Goal: Task Accomplishment & Management: Use online tool/utility

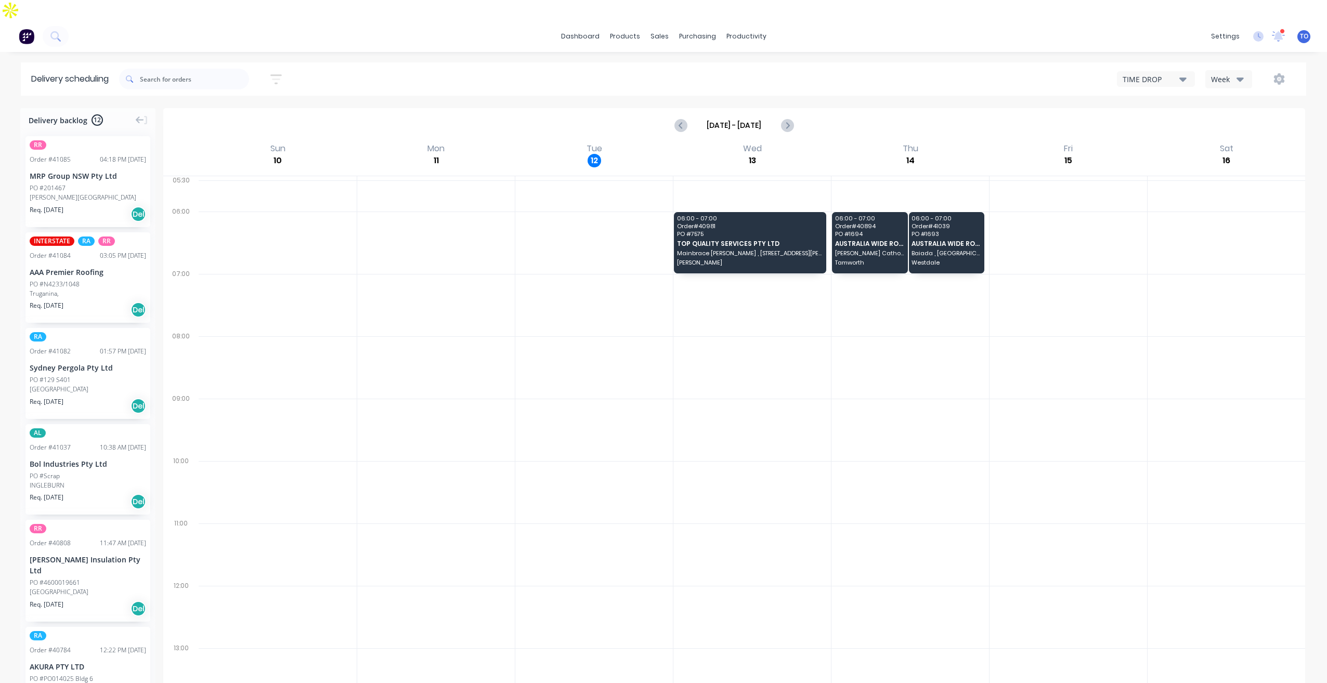
click at [1238, 70] on button "Week" at bounding box center [1228, 79] width 47 height 18
click at [1237, 117] on div "Vehicle" at bounding box center [1257, 127] width 103 height 21
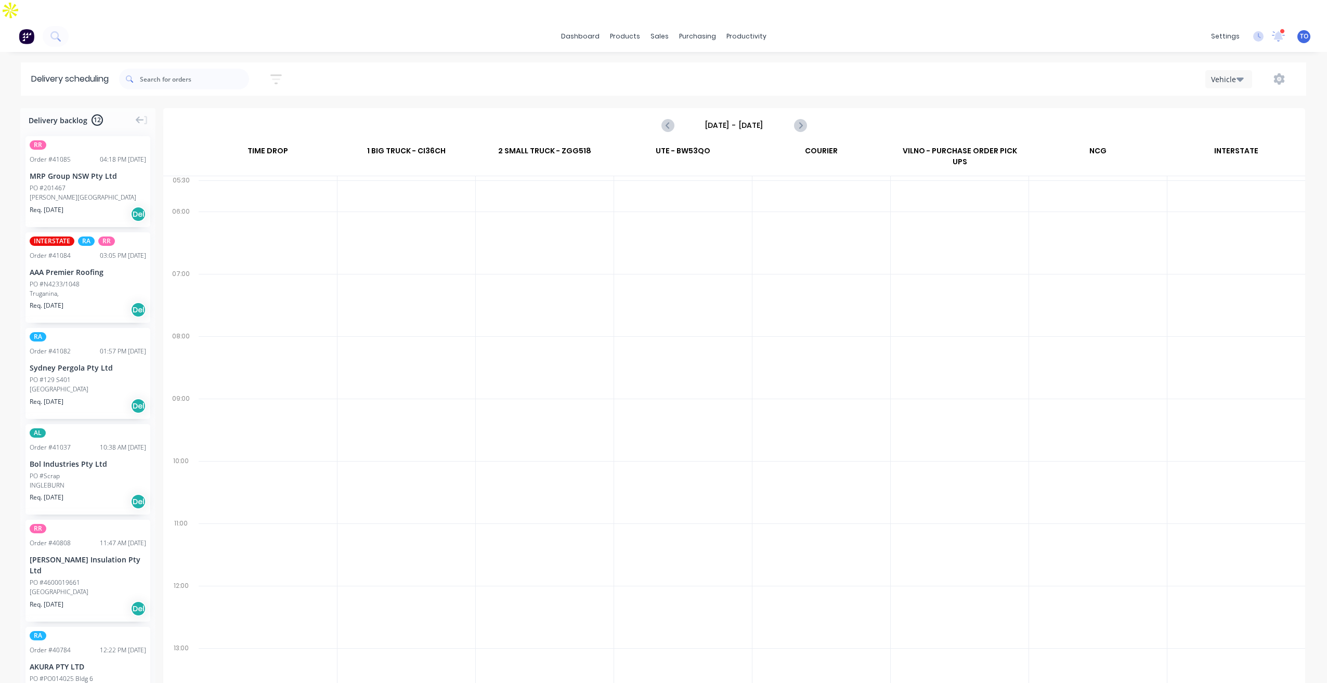
click at [748, 118] on input "Sunday - 10/08/25" at bounding box center [734, 126] width 103 height 16
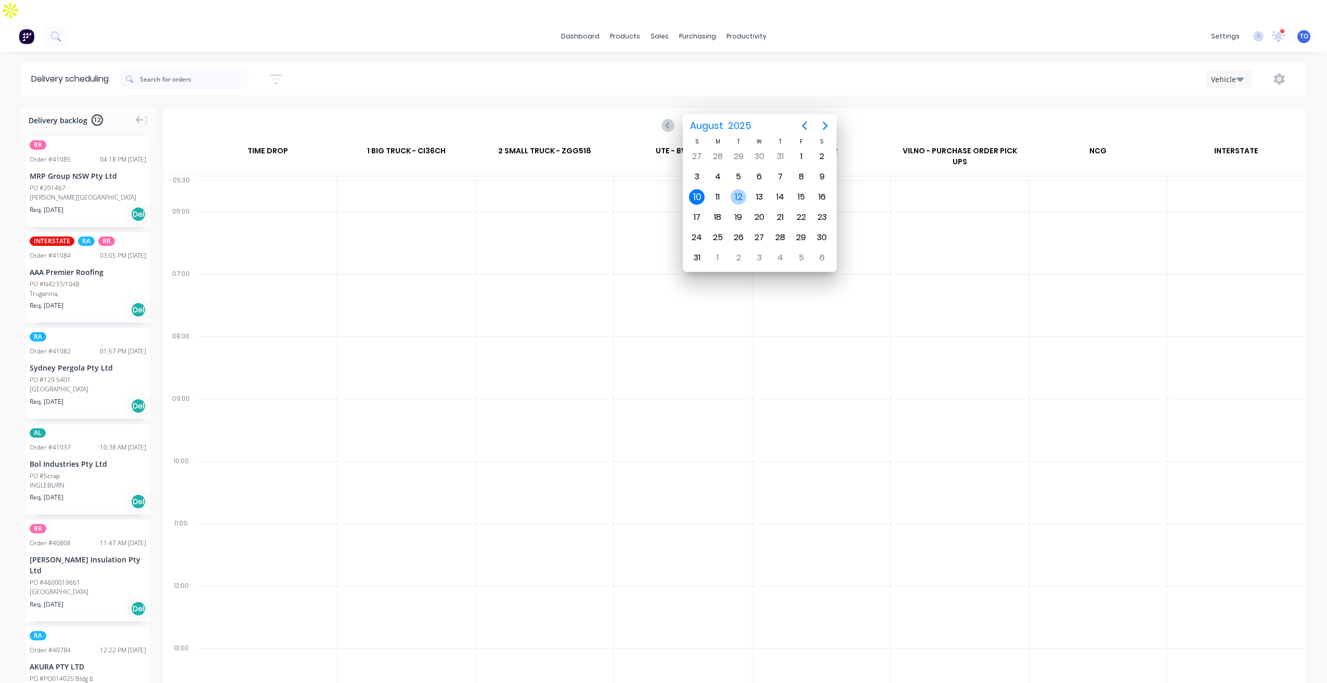
click at [738, 197] on div "12" at bounding box center [739, 197] width 16 height 16
type input "Tuesday - 12/08/25"
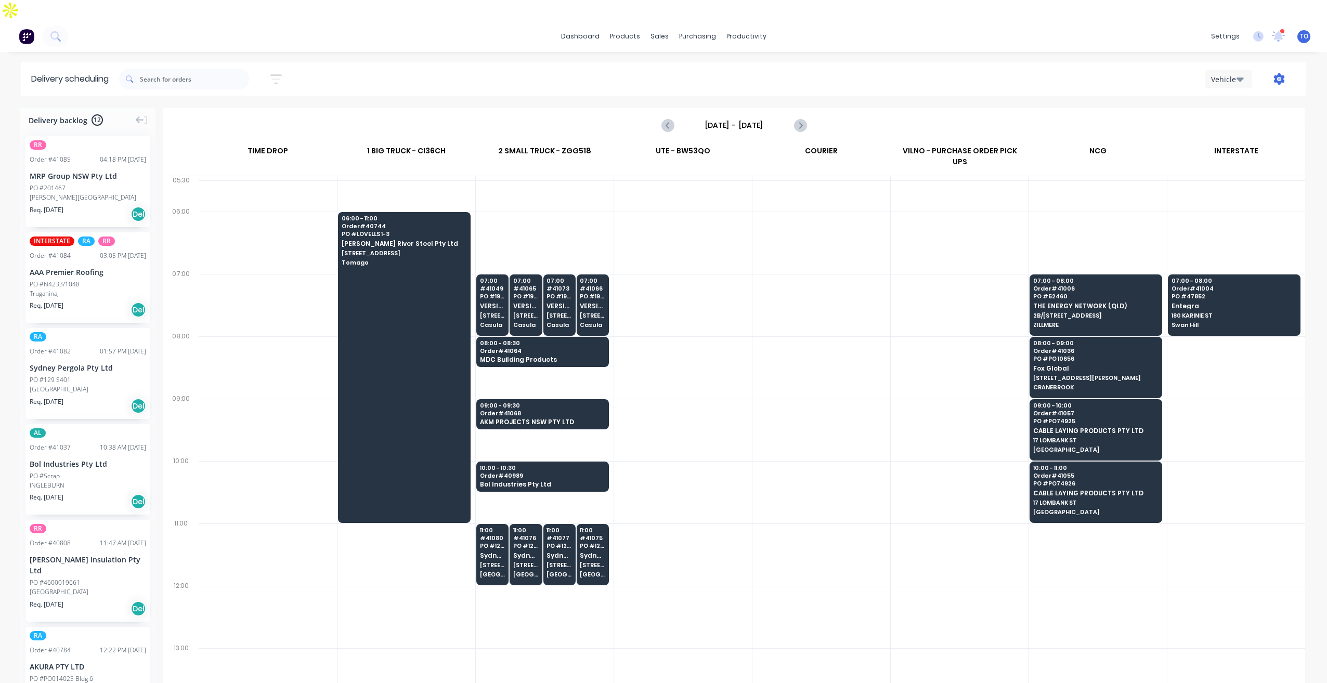
click at [1273, 73] on icon "button" at bounding box center [1278, 78] width 11 height 11
click at [1231, 99] on div "Run Sheet" at bounding box center [1246, 106] width 80 height 15
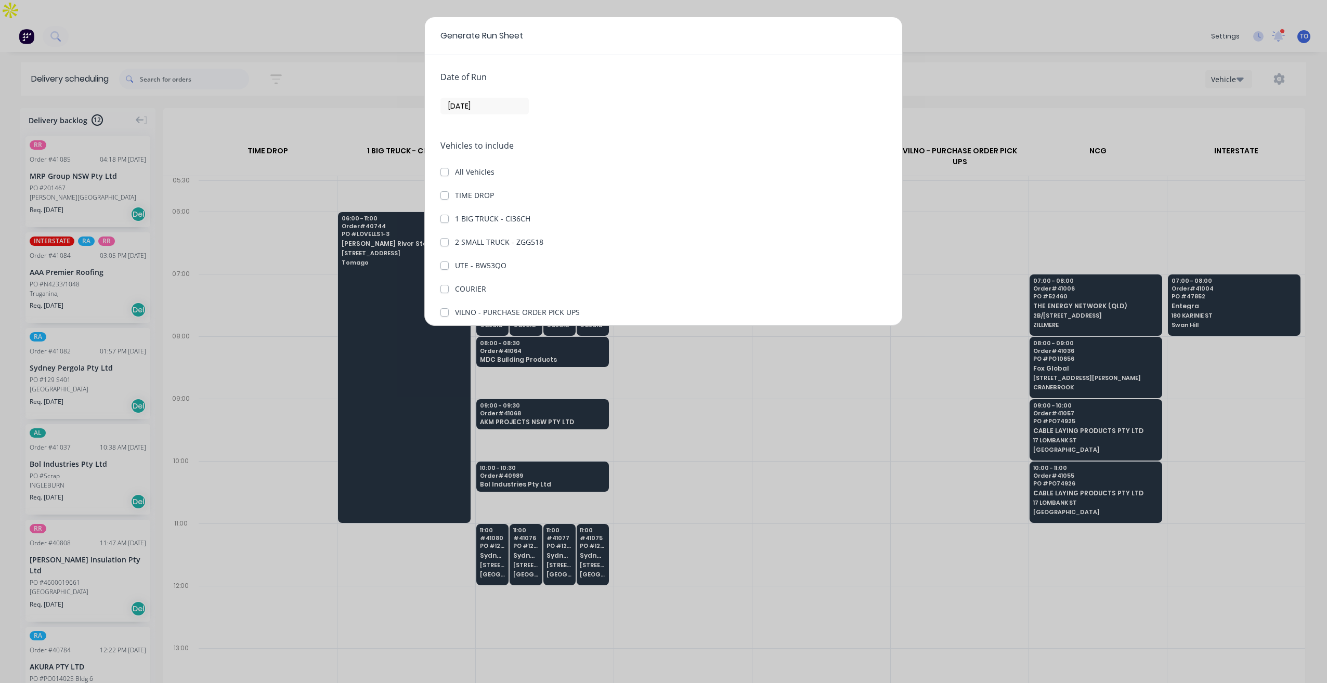
click at [439, 245] on div "Date of Run 12/08/25 Vehicles to include All Vehicles TIME DROP 1 BIG TRUCK - C…" at bounding box center [663, 190] width 477 height 270
click at [455, 242] on label "2 SMALL TRUCK - ZGG518" at bounding box center [499, 242] width 88 height 11
click at [445, 242] on ZGG518 "2 SMALL TRUCK - ZGG518" at bounding box center [444, 242] width 8 height 10
checkbox ZGG518 "true"
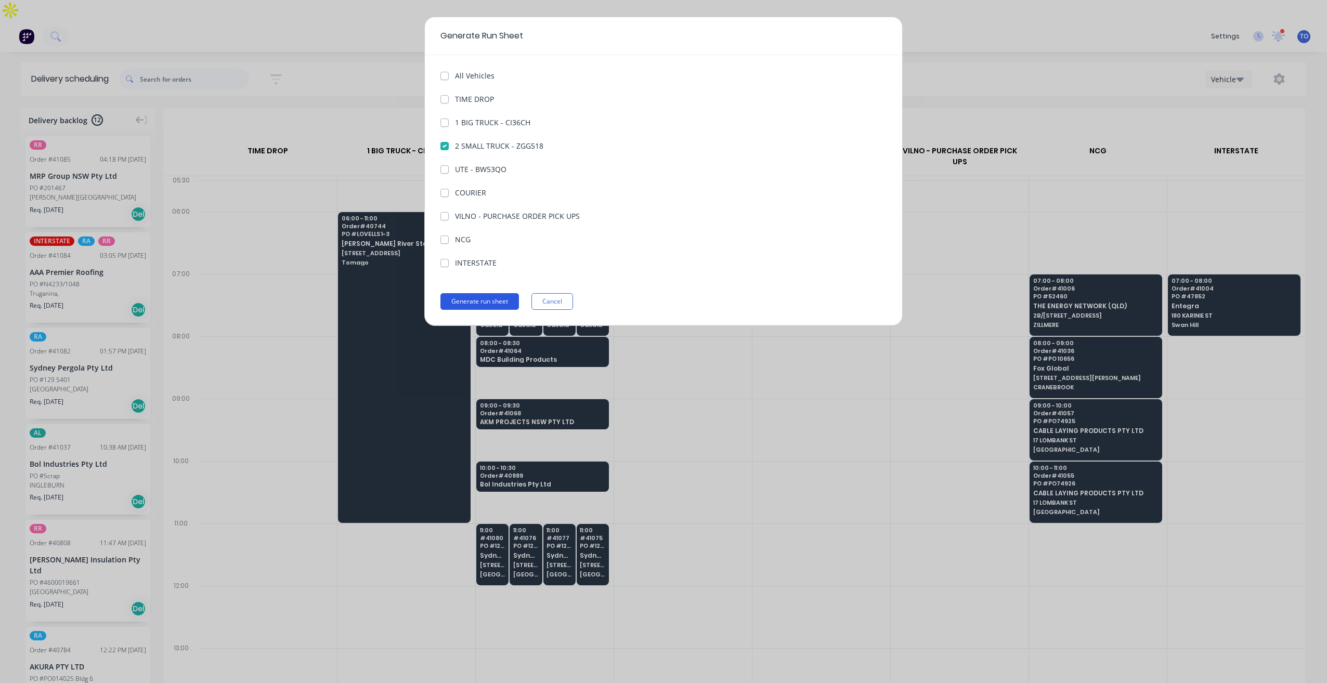
click at [476, 304] on button "Generate run sheet" at bounding box center [479, 301] width 79 height 17
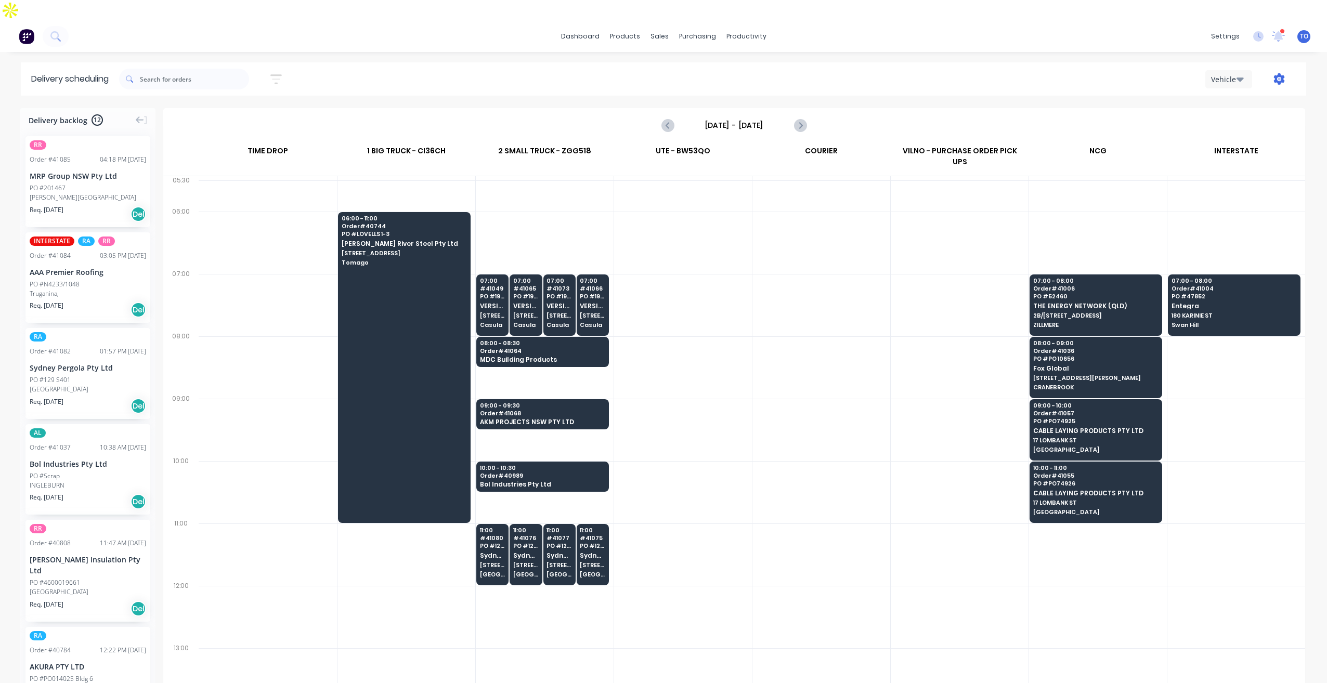
click at [1277, 73] on icon "button" at bounding box center [1279, 78] width 11 height 11
click at [1234, 99] on div "Run Sheet" at bounding box center [1246, 106] width 80 height 15
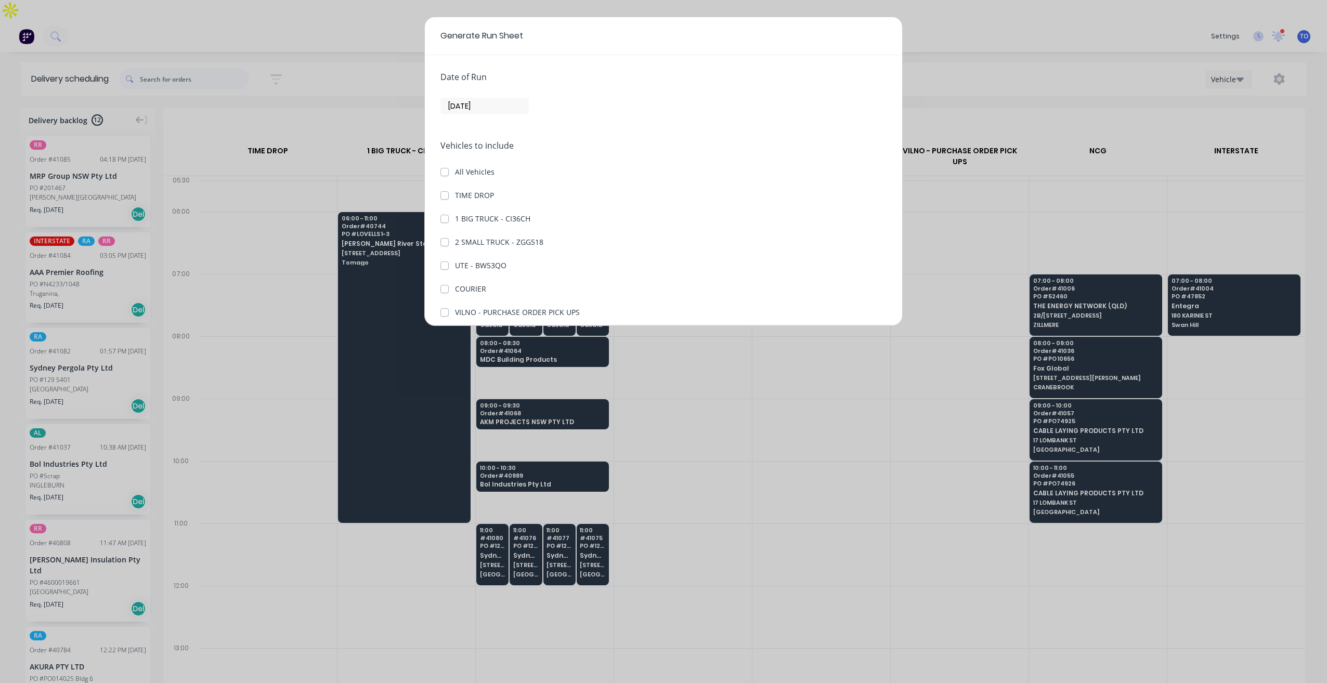
click at [449, 219] on div "1 BIG TRUCK - CI36CH" at bounding box center [663, 218] width 446 height 11
click at [455, 222] on label "1 BIG TRUCK - CI36CH" at bounding box center [492, 218] width 75 height 11
click at [444, 222] on CI36CH "1 BIG TRUCK - CI36CH" at bounding box center [444, 218] width 8 height 10
click at [455, 223] on label "1 BIG TRUCK - CI36CH" at bounding box center [492, 218] width 75 height 11
click at [443, 223] on CI36CH "1 BIG TRUCK - CI36CH" at bounding box center [444, 218] width 8 height 10
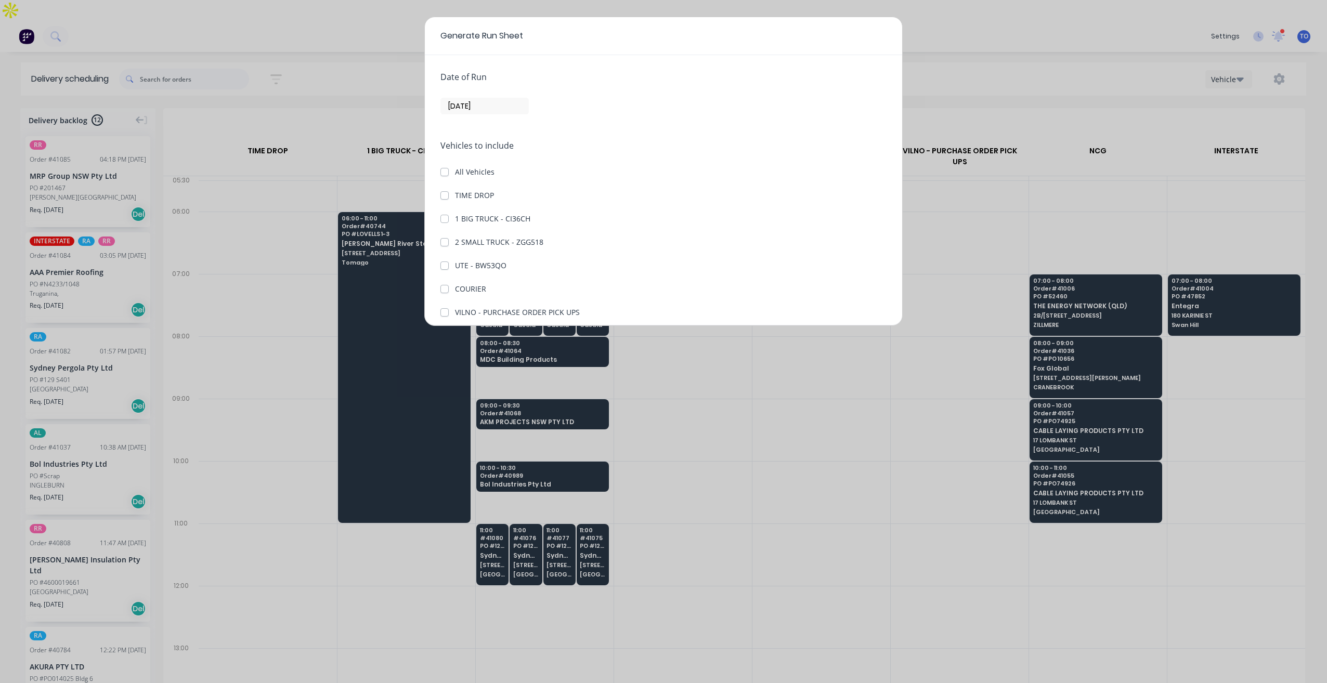
checkbox CI36CH "false"
click at [455, 242] on label "2 SMALL TRUCK - ZGG518" at bounding box center [499, 242] width 88 height 11
click at [440, 242] on ZGG518 "2 SMALL TRUCK - ZGG518" at bounding box center [444, 242] width 8 height 10
checkbox ZGG518 "true"
click at [498, 301] on button "Generate run sheet" at bounding box center [479, 301] width 79 height 17
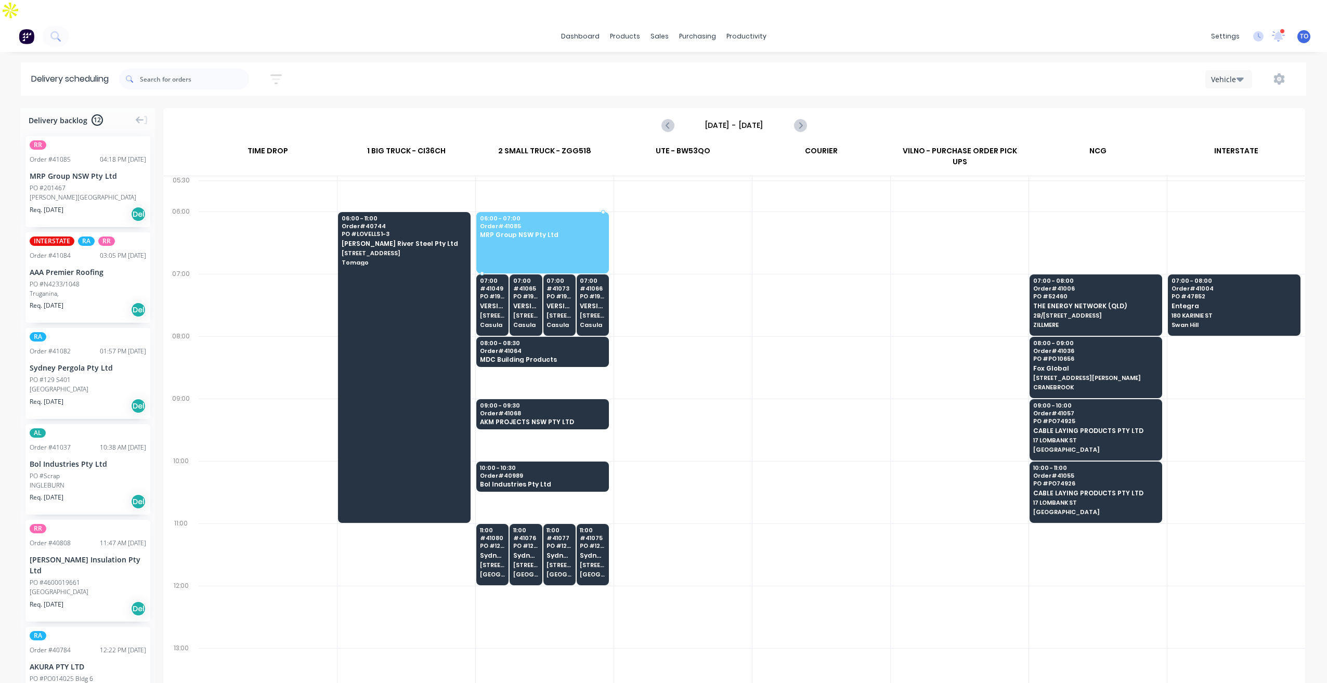
drag, startPoint x: 46, startPoint y: 165, endPoint x: 521, endPoint y: 198, distance: 475.4
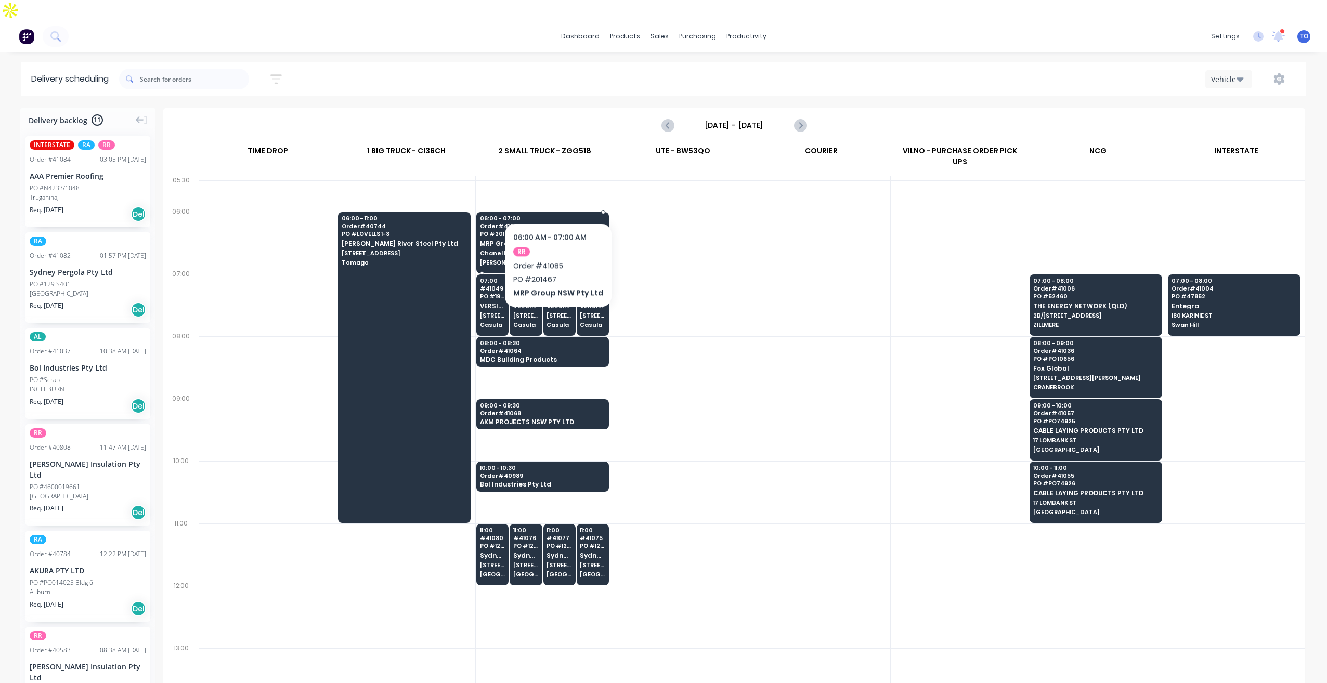
click at [556, 223] on span "Order # 41085" at bounding box center [542, 226] width 124 height 6
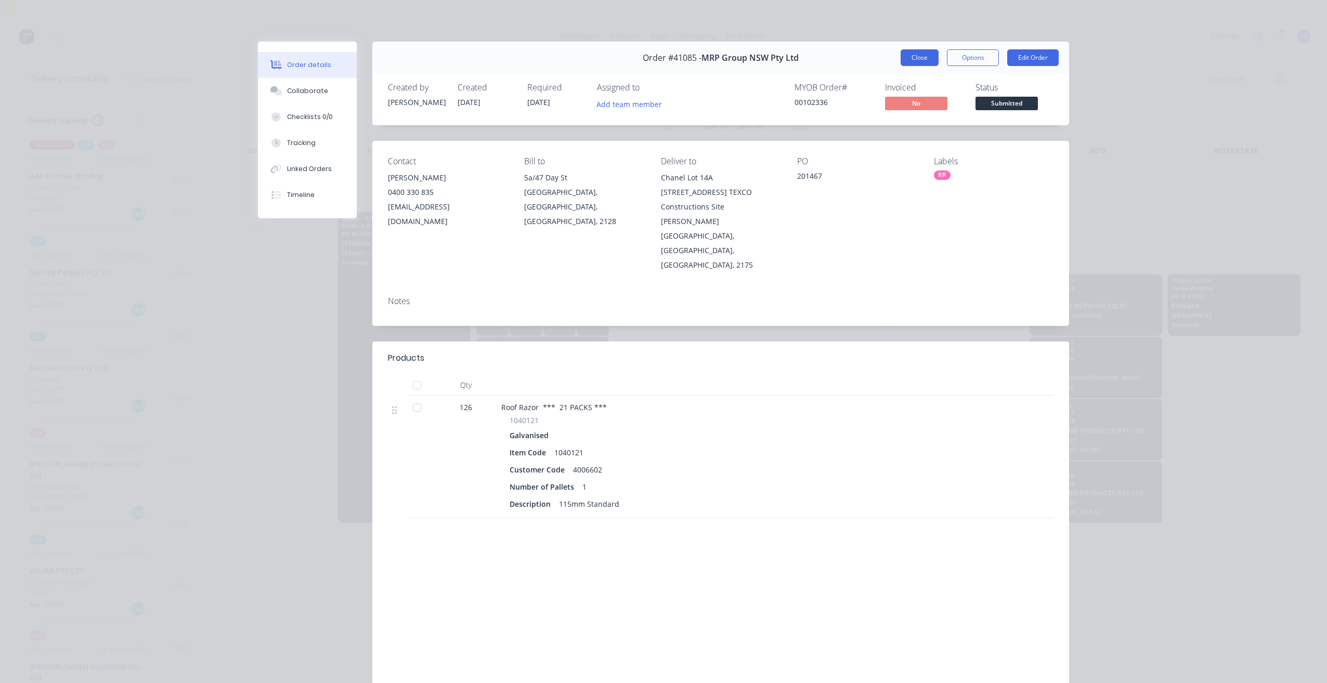
click at [927, 55] on button "Close" at bounding box center [920, 57] width 38 height 17
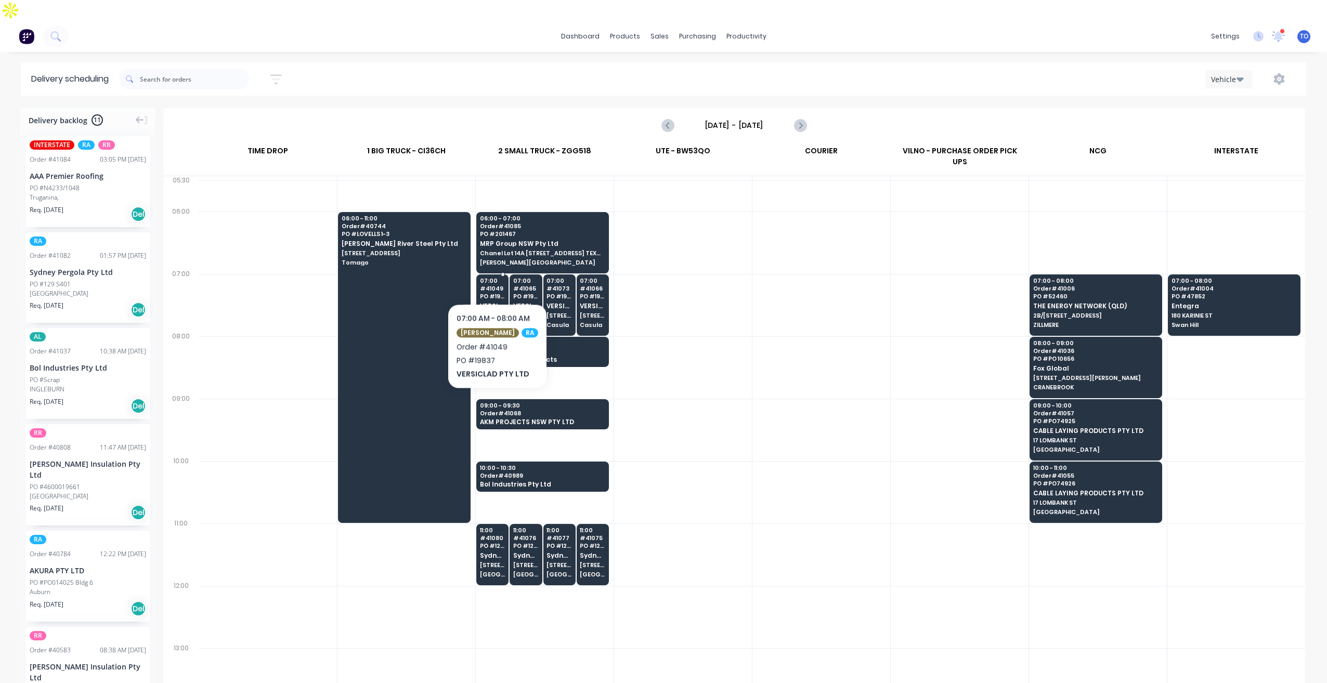
click at [492, 303] on span "VERSICLAD PTY LTD" at bounding box center [492, 306] width 25 height 7
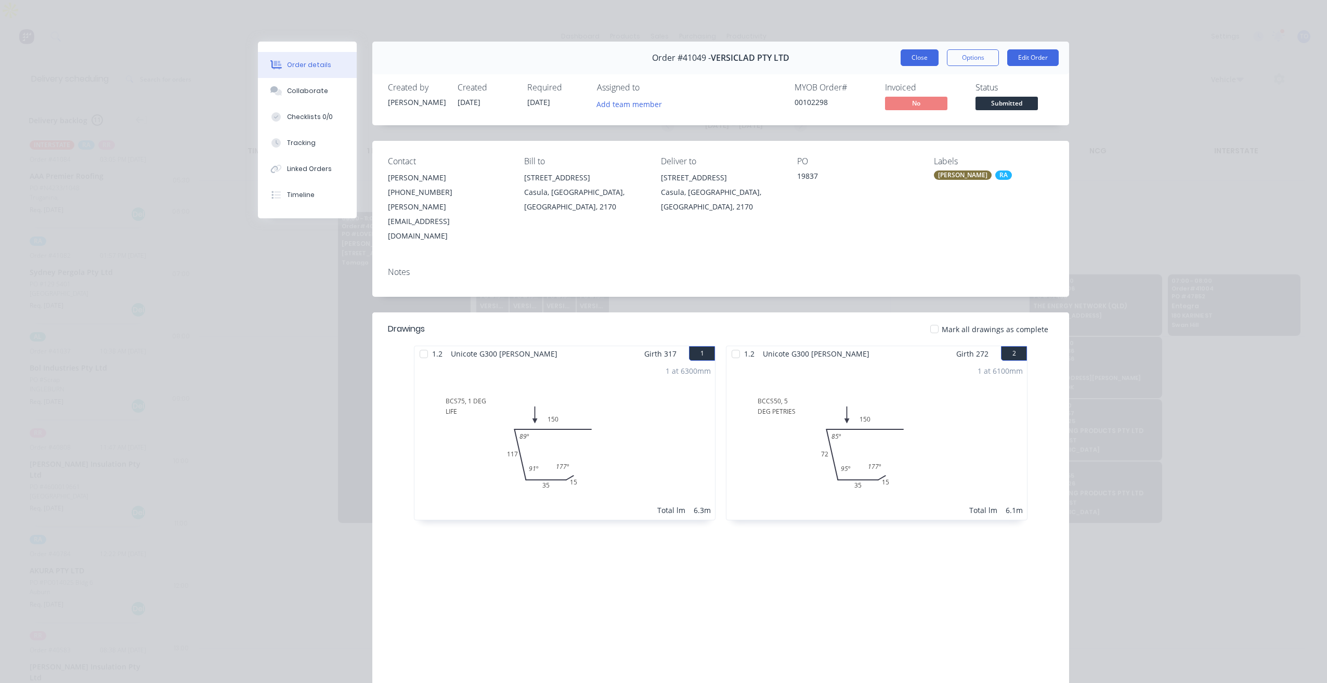
click at [911, 64] on button "Close" at bounding box center [920, 57] width 38 height 17
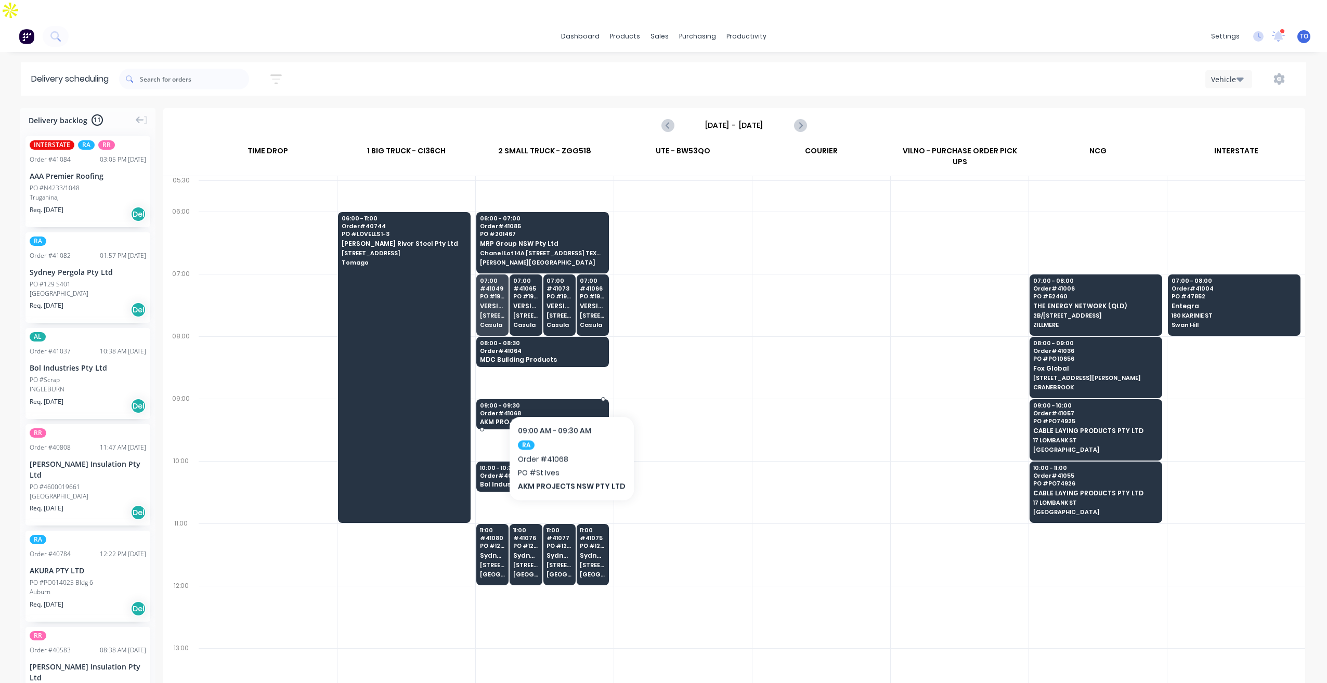
click at [569, 410] on span "Order # 41068" at bounding box center [542, 413] width 124 height 6
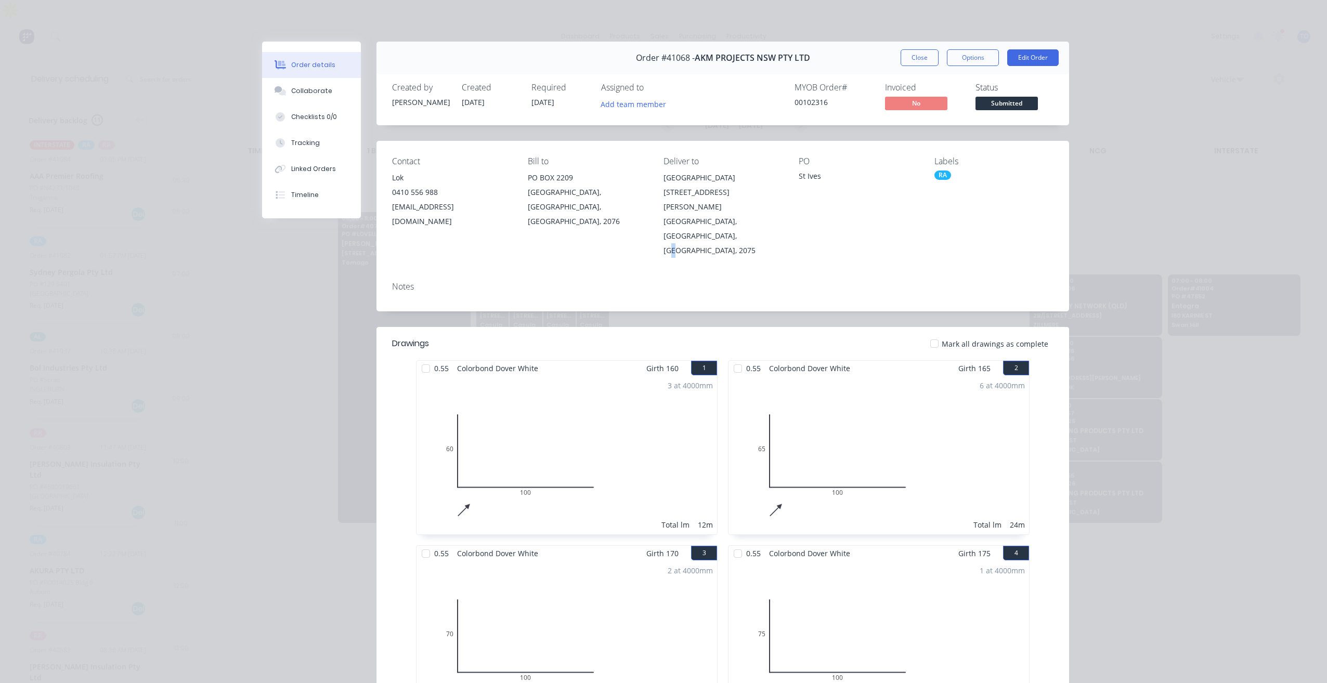
drag, startPoint x: 711, startPoint y: 209, endPoint x: 705, endPoint y: 207, distance: 6.3
click at [705, 214] on div "St Ives, New South Wales, Australia, 2075" at bounding box center [723, 236] width 119 height 44
click at [716, 214] on div "St Ives, New South Wales, Australia, 2075" at bounding box center [723, 236] width 119 height 44
drag, startPoint x: 723, startPoint y: 180, endPoint x: 730, endPoint y: 209, distance: 28.9
click at [730, 209] on div "St Ives high school 49-51 Horace St St Ives, New South Wales, Australia, 2075" at bounding box center [723, 214] width 119 height 87
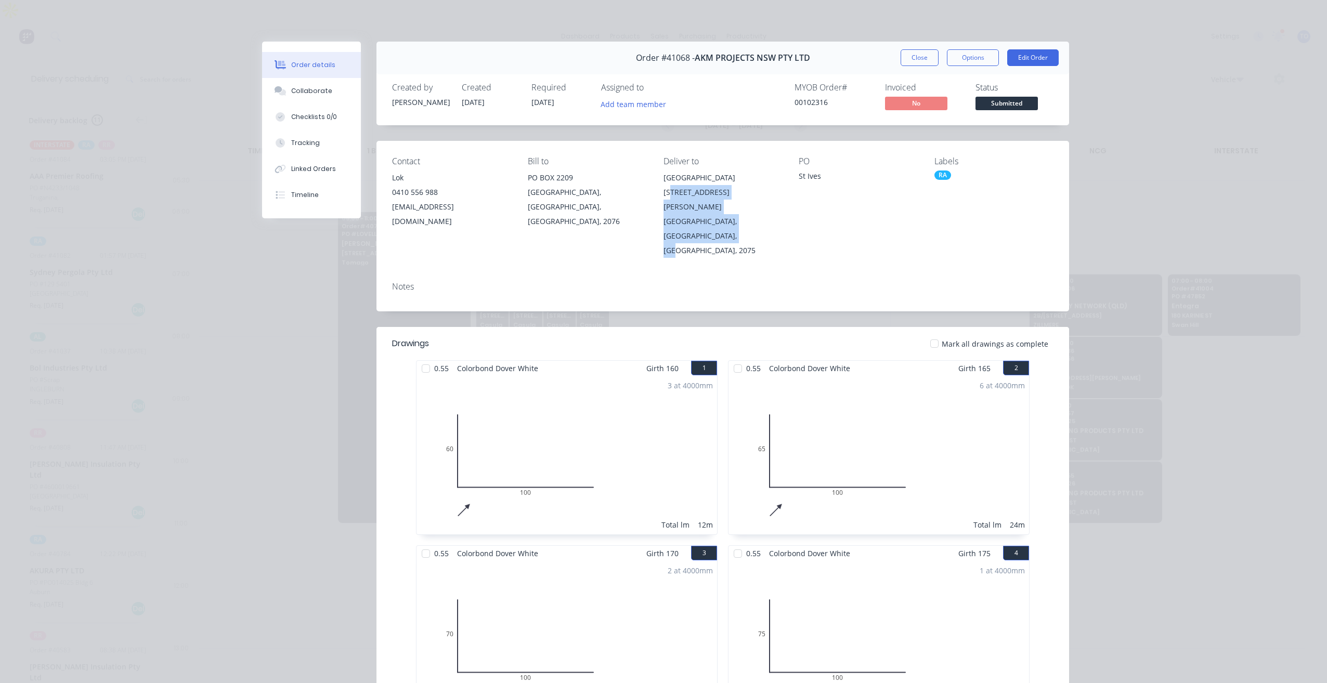
copy div "49-51 Horace St St Ives, New South Wales, Australia, 2075"
click at [905, 50] on button "Close" at bounding box center [920, 57] width 38 height 17
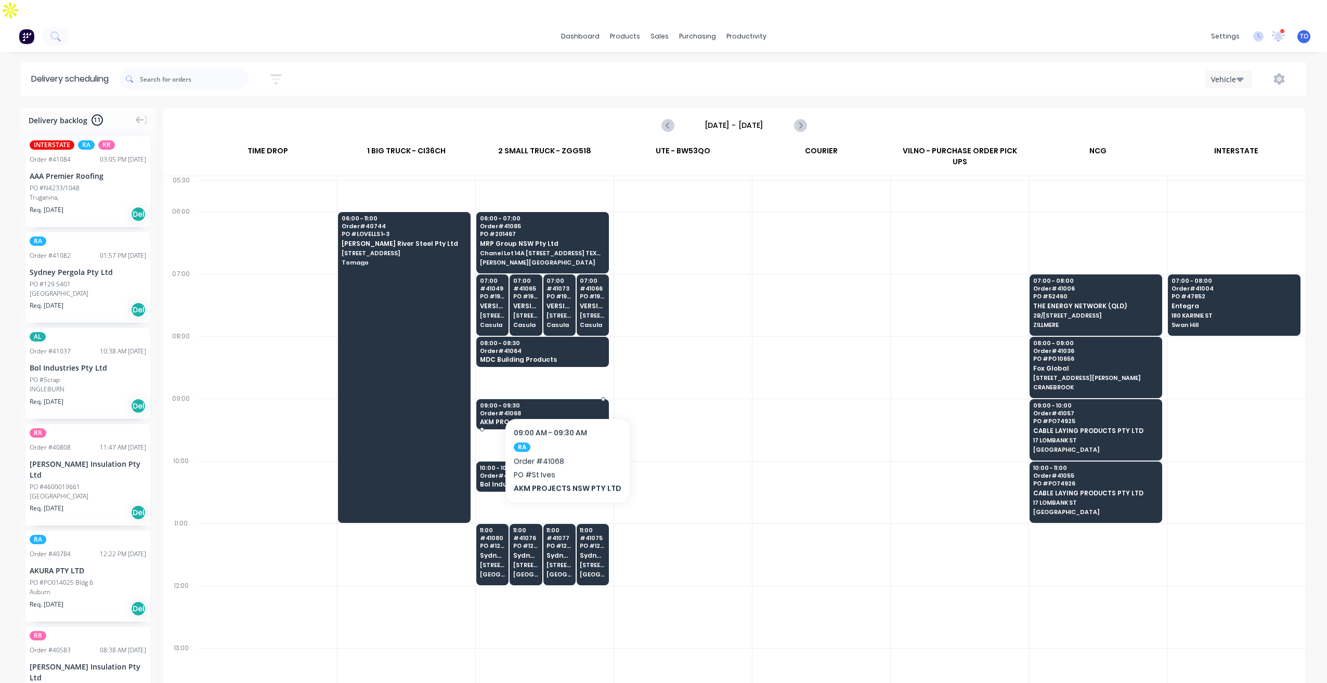
click at [565, 419] on span "AKM PROJECTS NSW PTY LTD" at bounding box center [542, 422] width 124 height 7
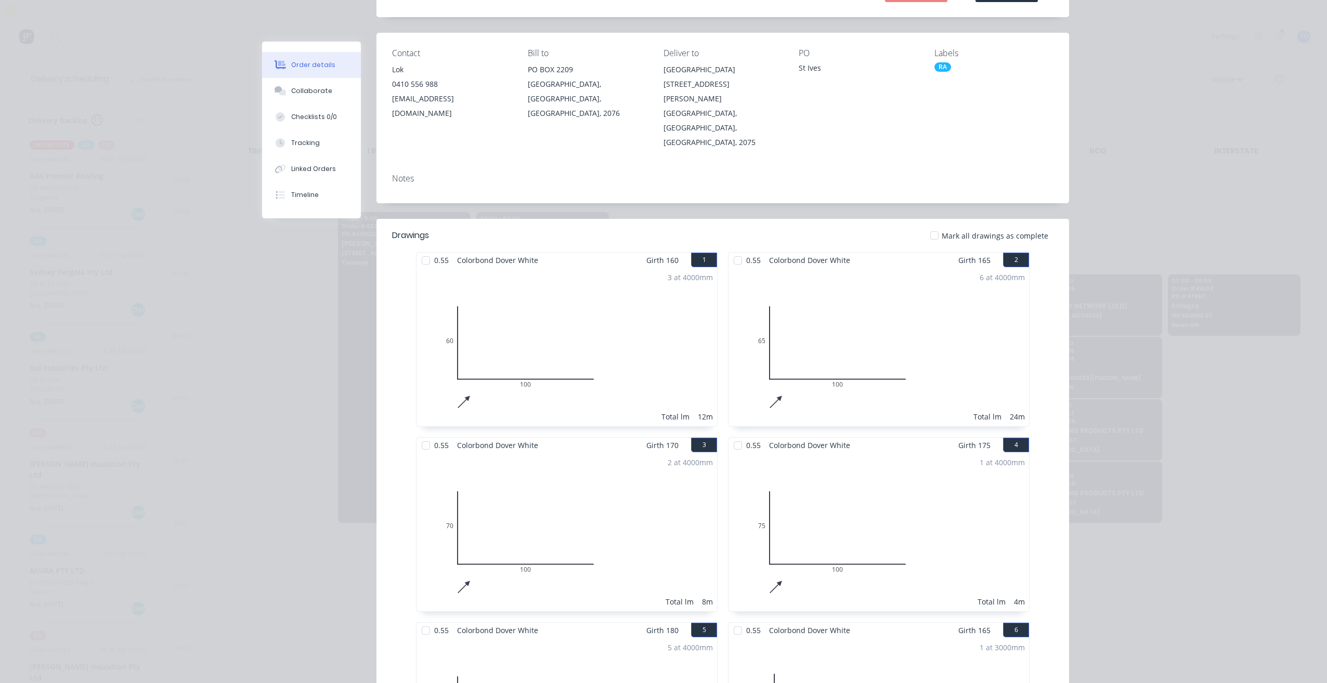
scroll to position [0, 0]
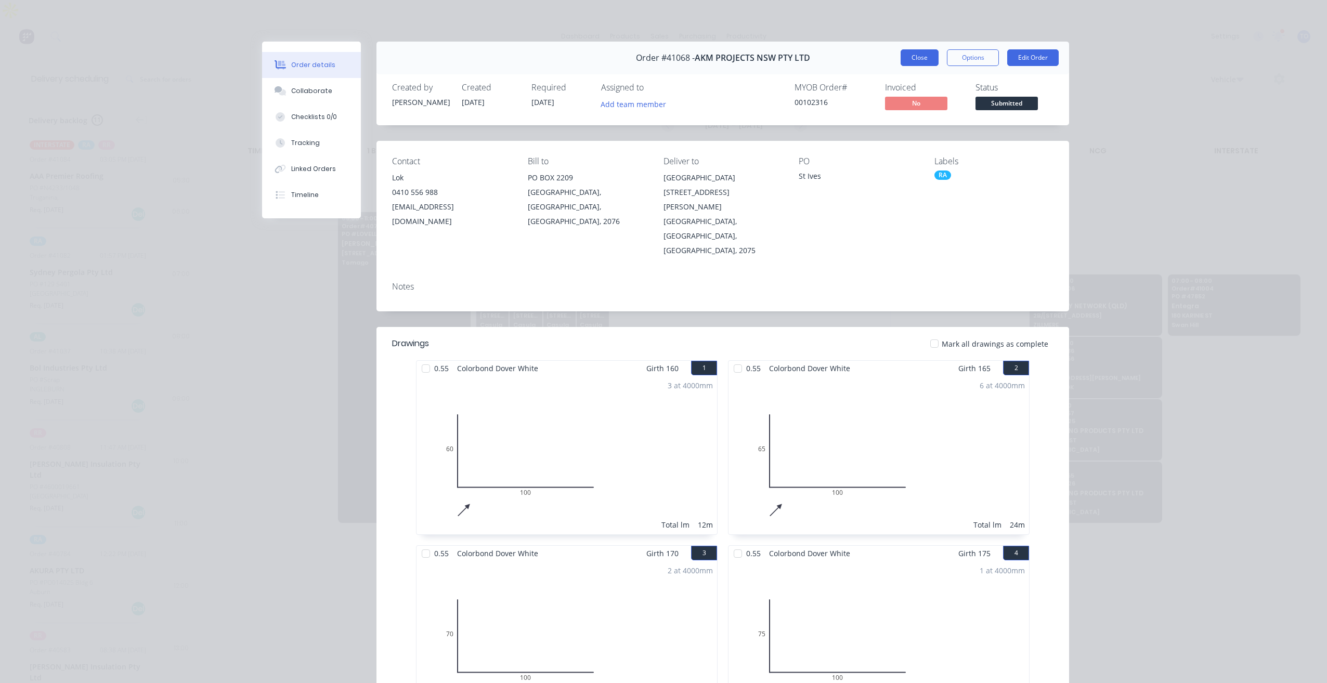
click at [905, 58] on button "Close" at bounding box center [920, 57] width 38 height 17
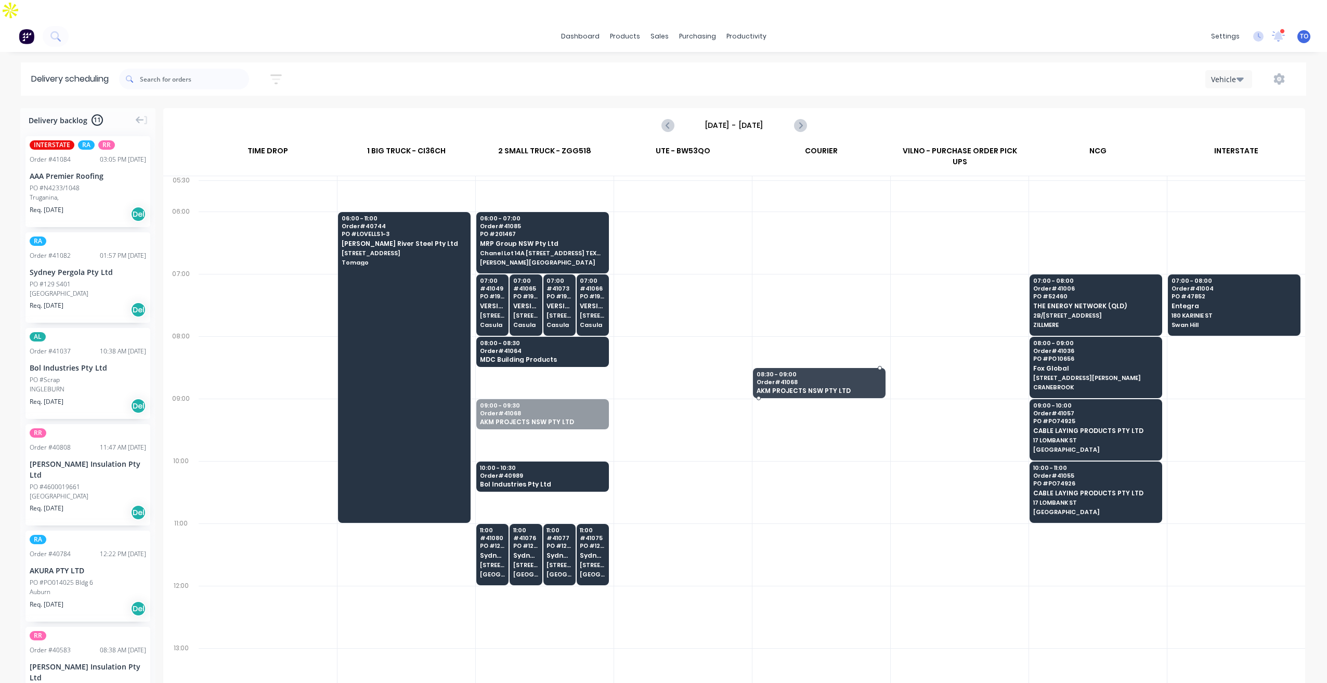
drag, startPoint x: 543, startPoint y: 382, endPoint x: 814, endPoint y: 341, distance: 273.9
click at [563, 473] on span "Order # 40989" at bounding box center [542, 476] width 124 height 6
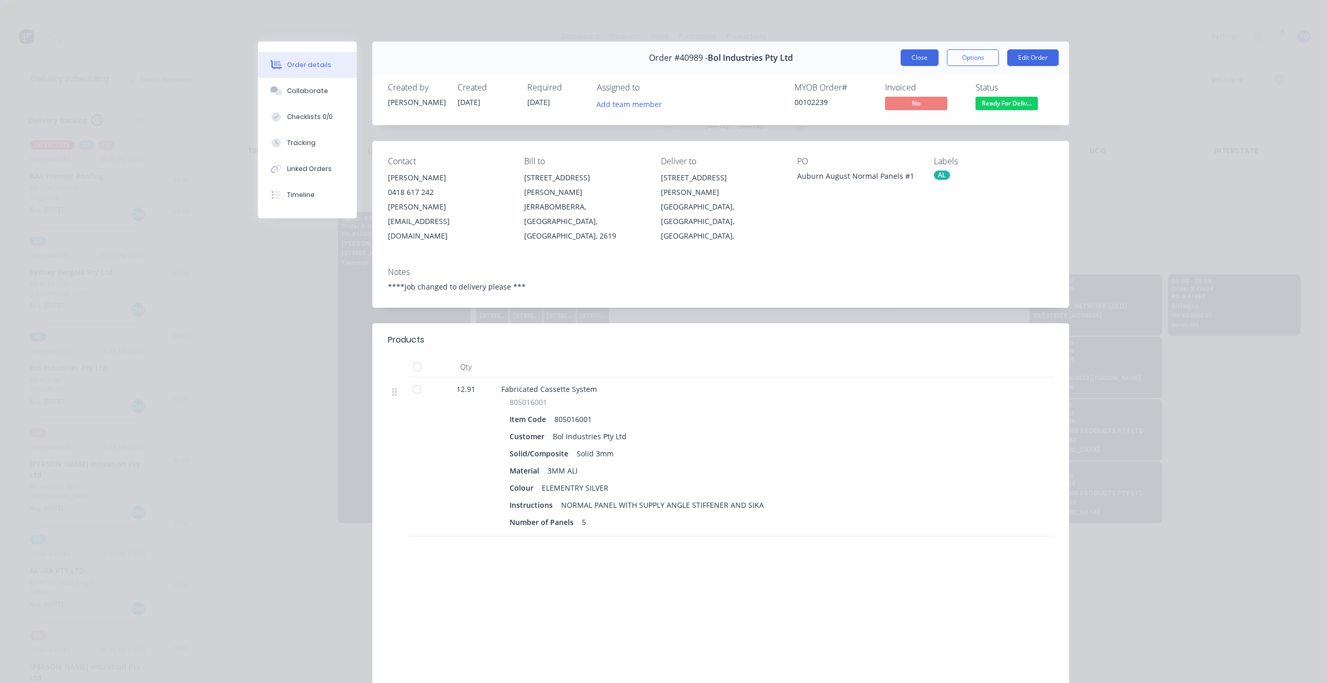
click at [916, 60] on button "Close" at bounding box center [920, 57] width 38 height 17
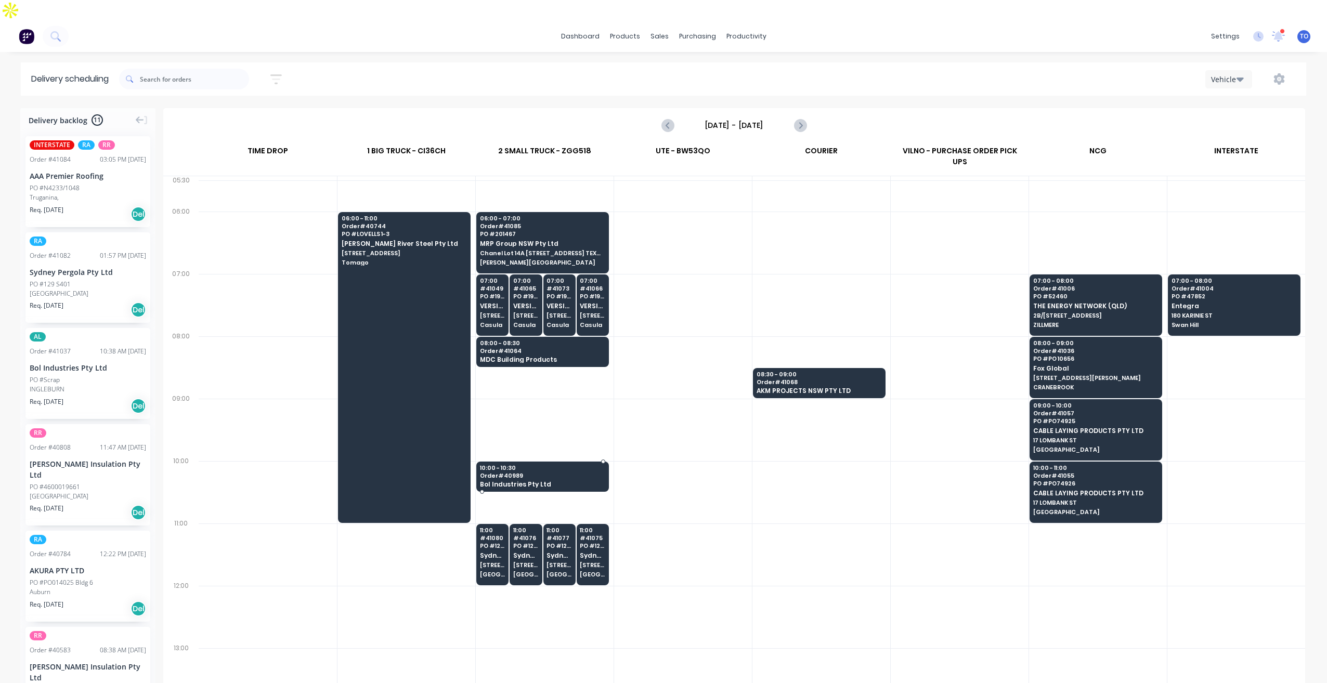
click at [560, 481] on span "Bol Industries Pty Ltd" at bounding box center [542, 484] width 124 height 7
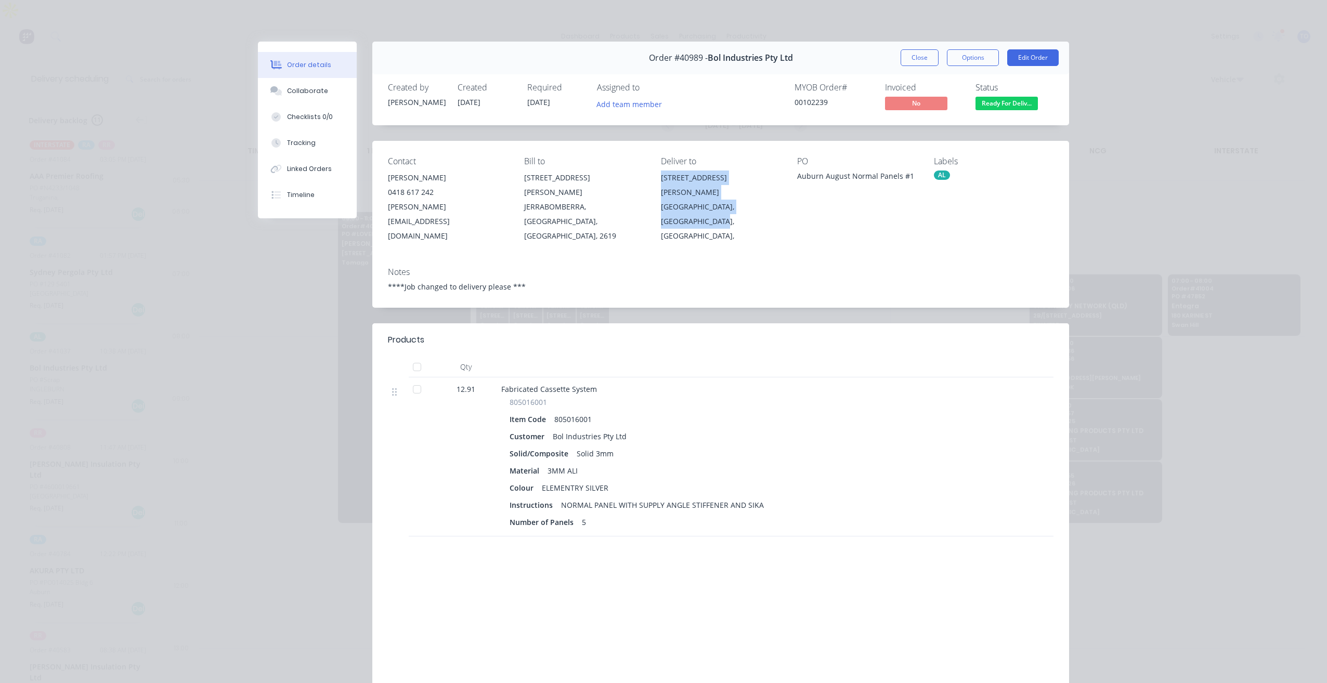
drag, startPoint x: 690, startPoint y: 216, endPoint x: 657, endPoint y: 178, distance: 49.8
click at [657, 178] on div "Contact Stephen McInerney 0418 617 242 stephen@bol.industries Bill to 33 Hallor…" at bounding box center [720, 200] width 697 height 118
copy div "35 Rawson St Auburn, New South Wales, Australia,"
click at [907, 61] on button "Close" at bounding box center [920, 57] width 38 height 17
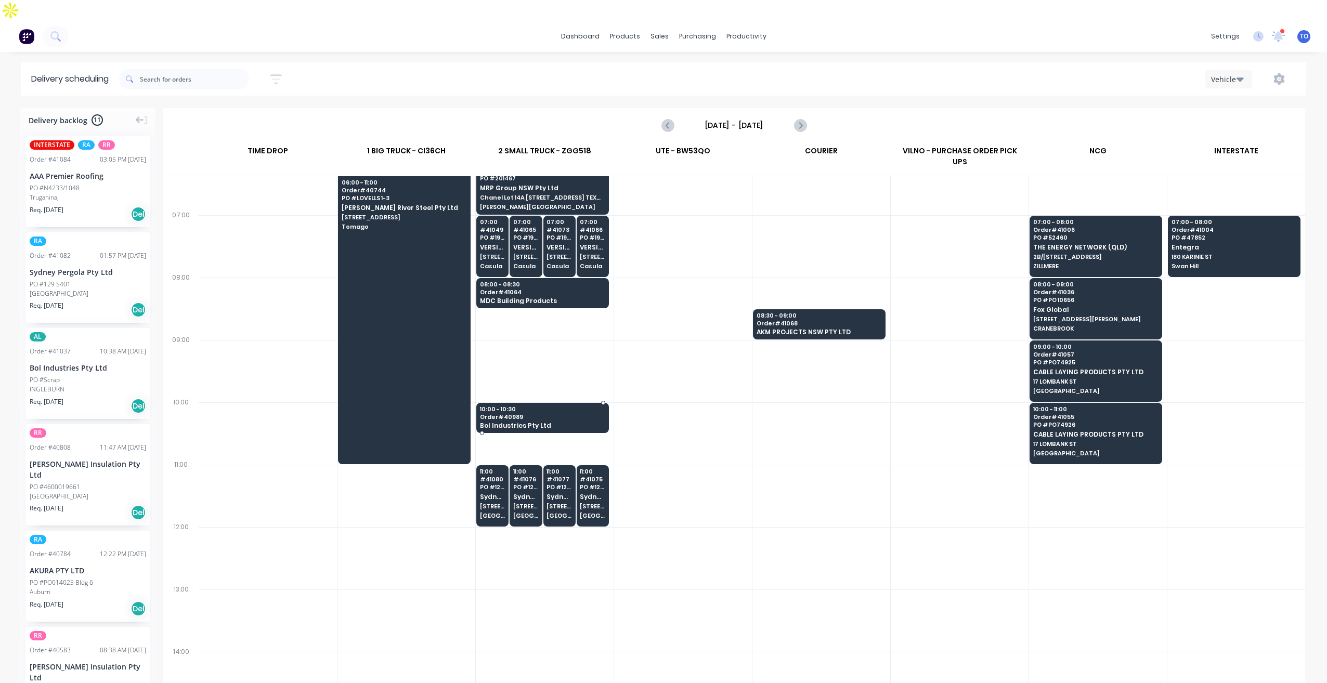
scroll to position [104, 0]
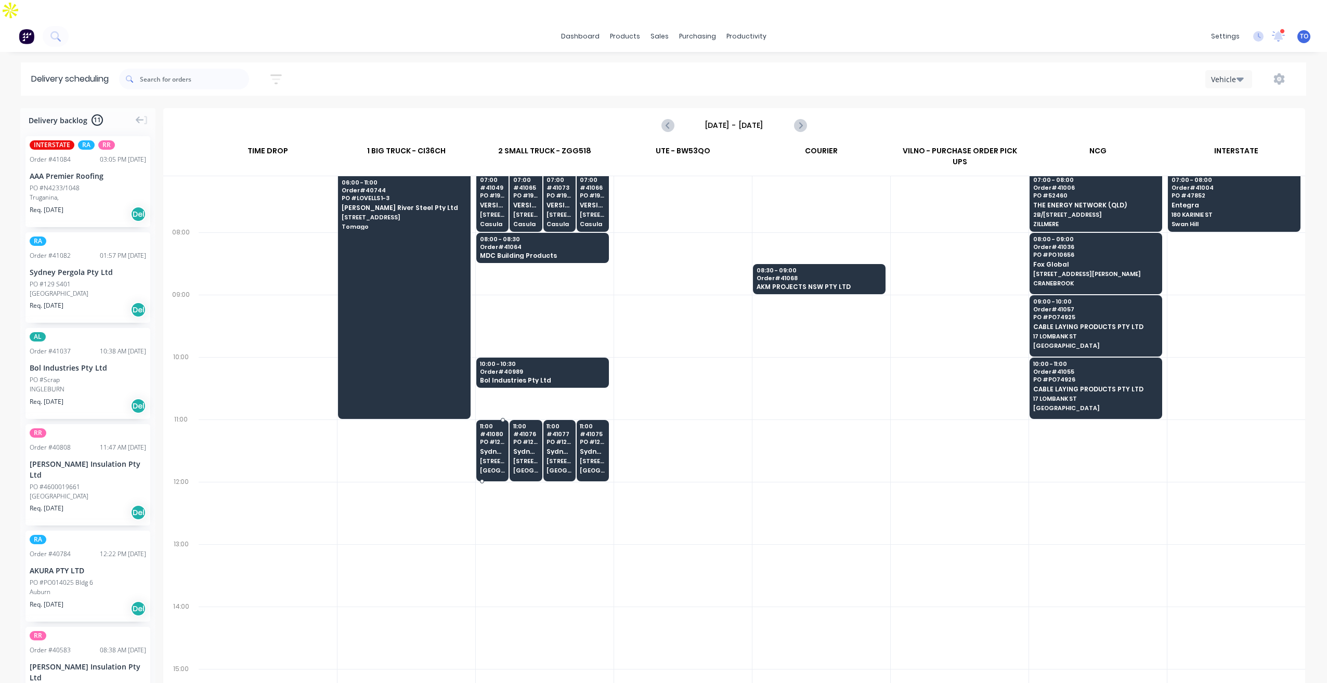
click at [500, 458] on span "5/132-136 Newton rd" at bounding box center [492, 461] width 25 height 6
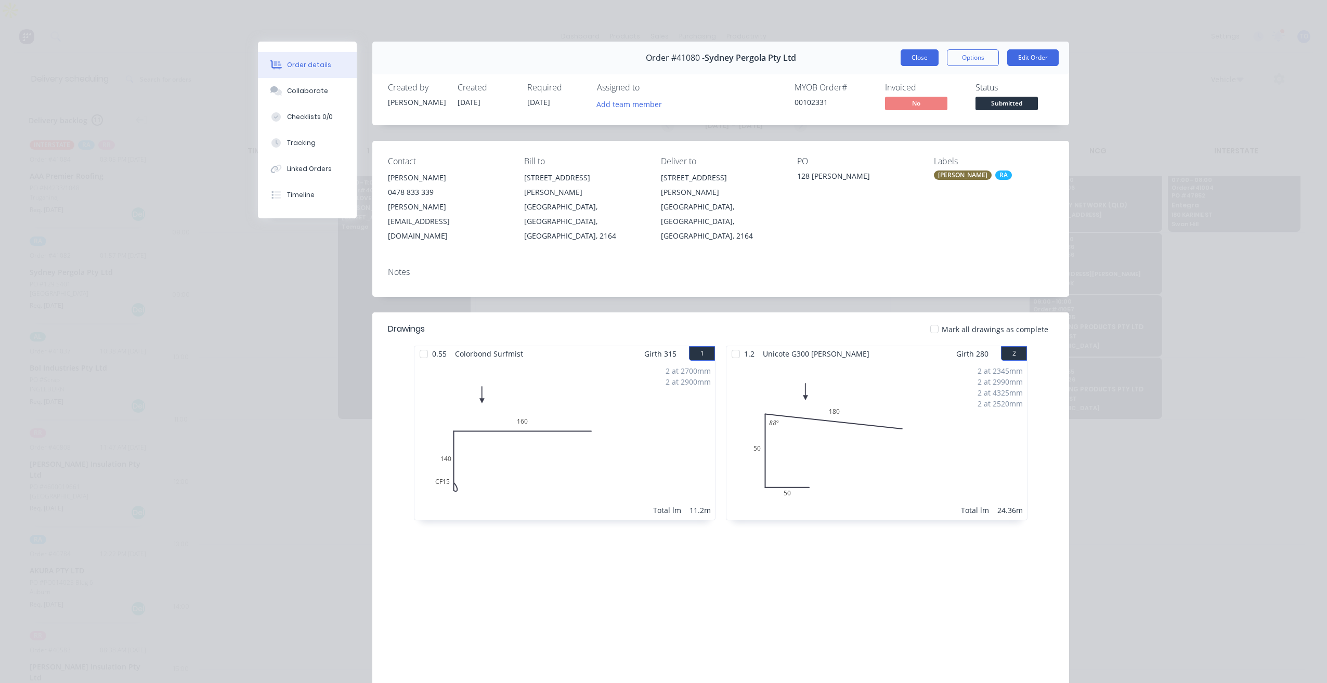
click at [920, 57] on button "Close" at bounding box center [920, 57] width 38 height 17
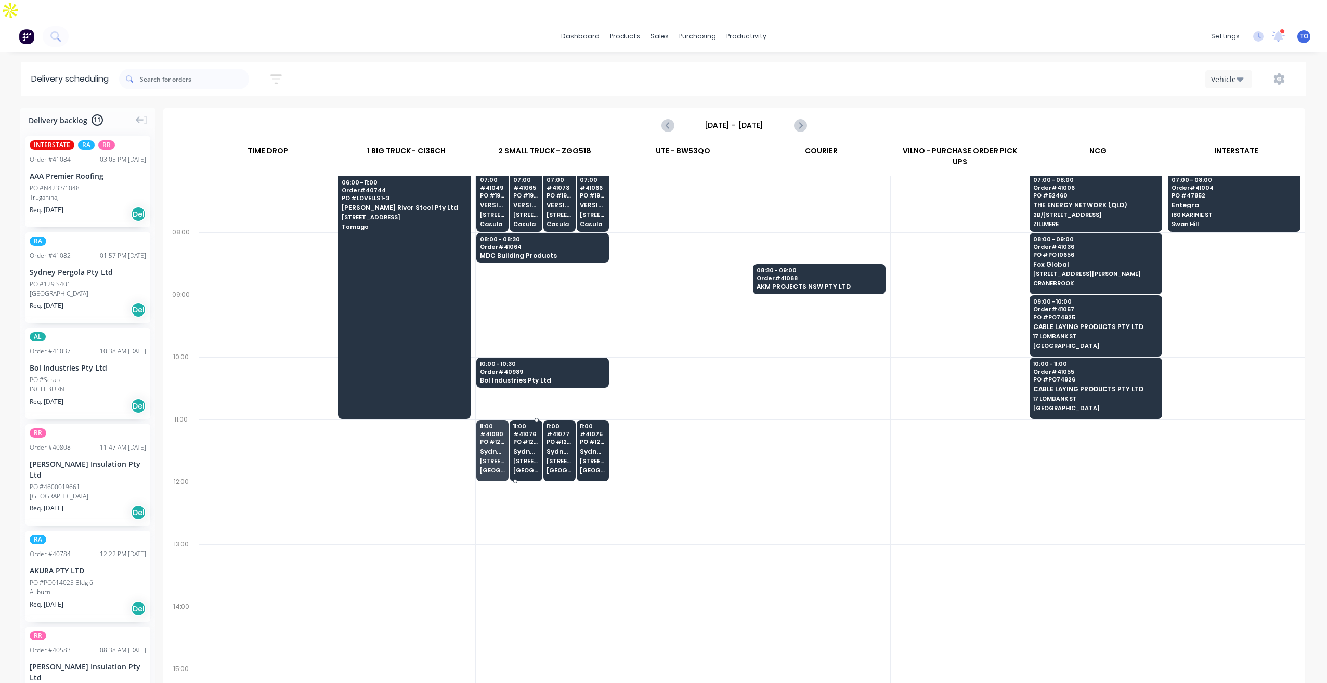
click at [523, 439] on span "PO # 126 S400" at bounding box center [525, 442] width 25 height 6
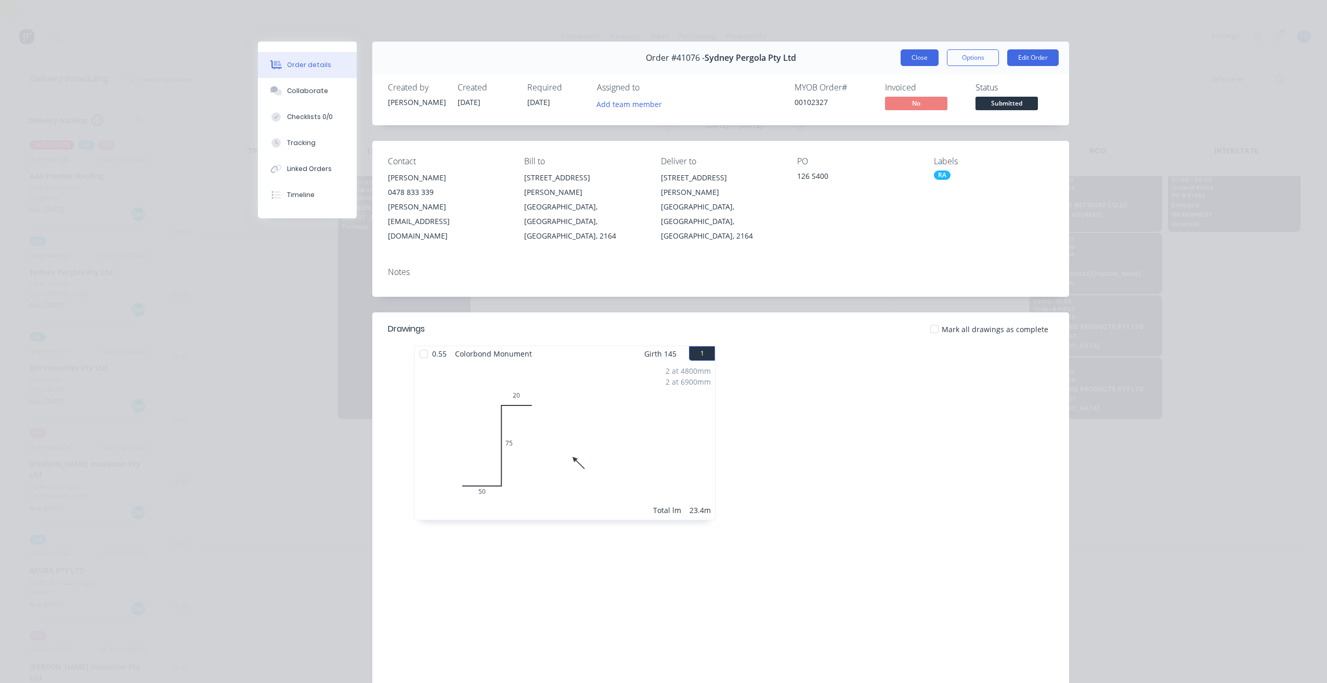
click at [908, 56] on button "Close" at bounding box center [920, 57] width 38 height 17
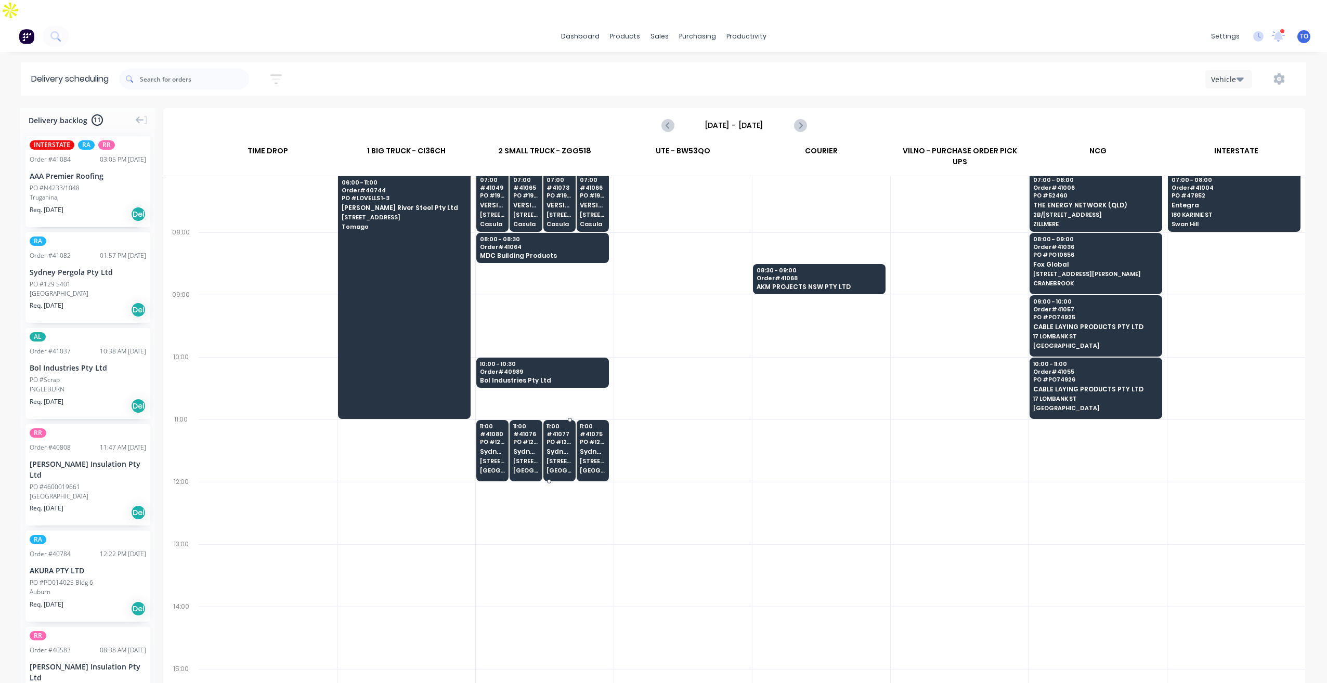
click at [560, 420] on div "11:00 # 41077 PO # 127 SDP Sydney Pergola Pty Ltd 5/132-136 Newton Rd WETHERILL…" at bounding box center [559, 449] width 31 height 58
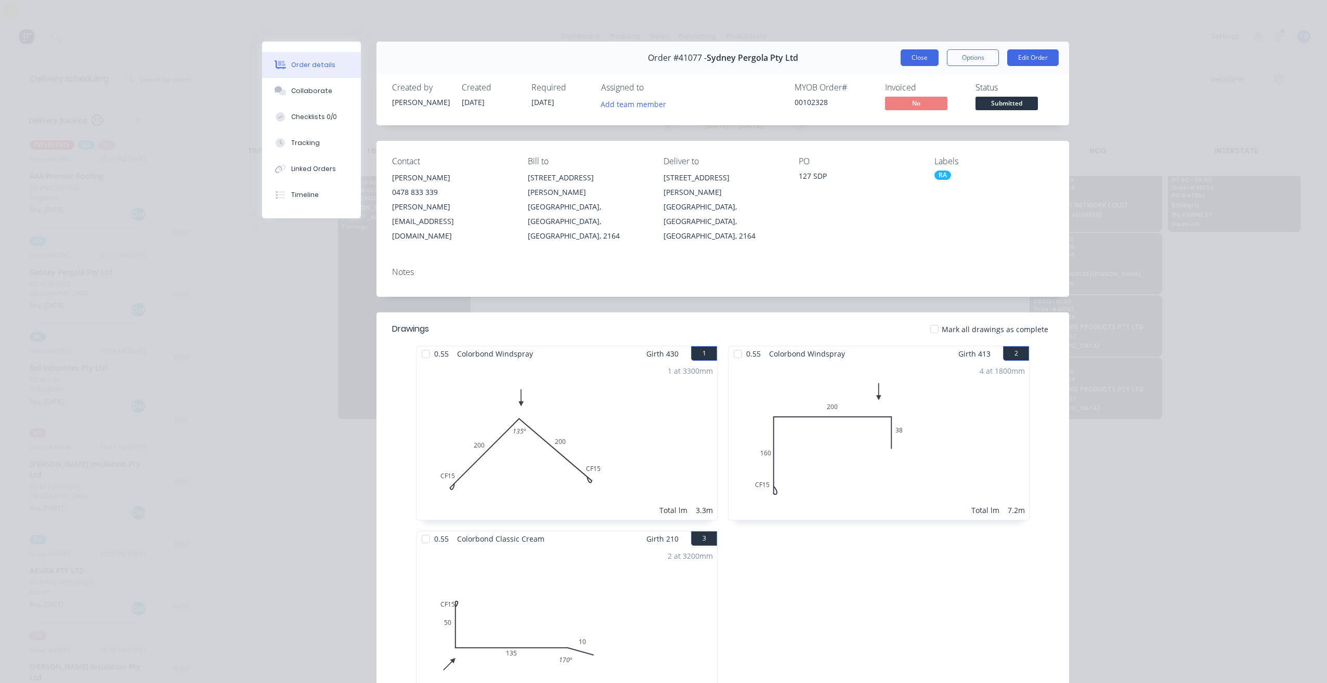
click at [914, 56] on button "Close" at bounding box center [920, 57] width 38 height 17
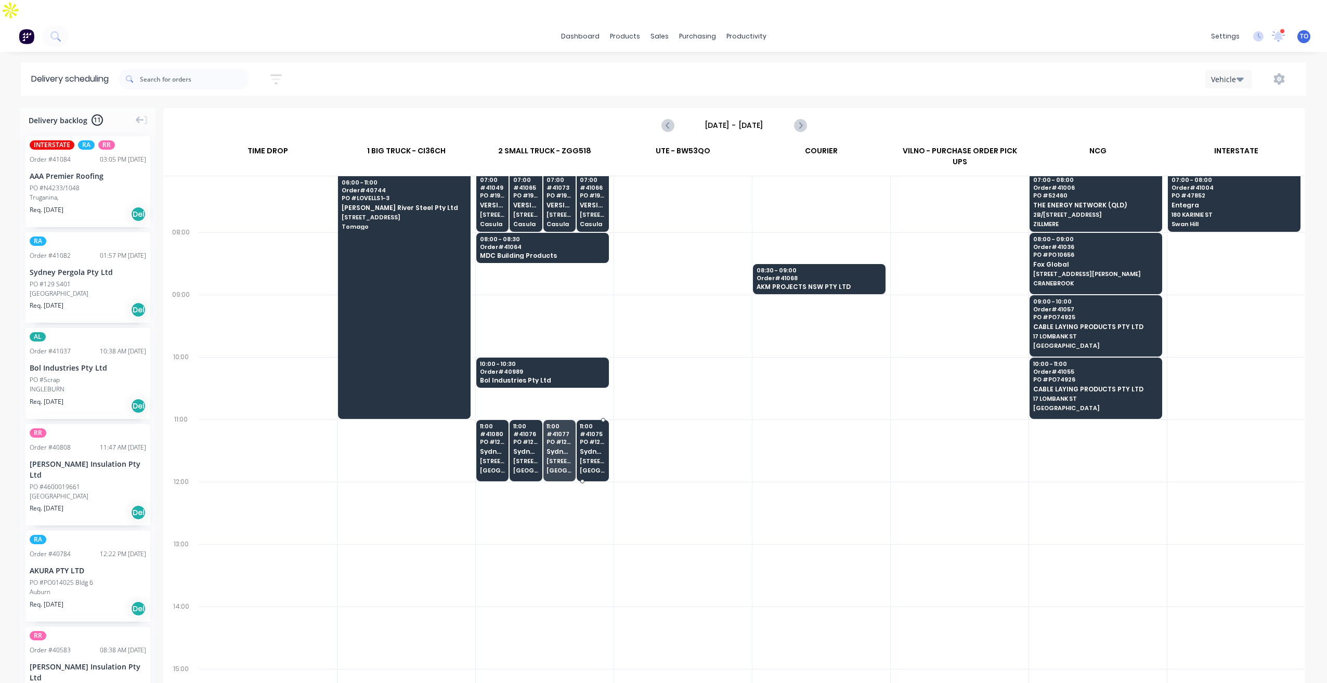
click at [604, 444] on div "11:00 # 41075 PO # 125 S99 Sydney Pergola Pty Ltd 5/132-136 Newton Rd WETHERILL…" at bounding box center [592, 449] width 31 height 58
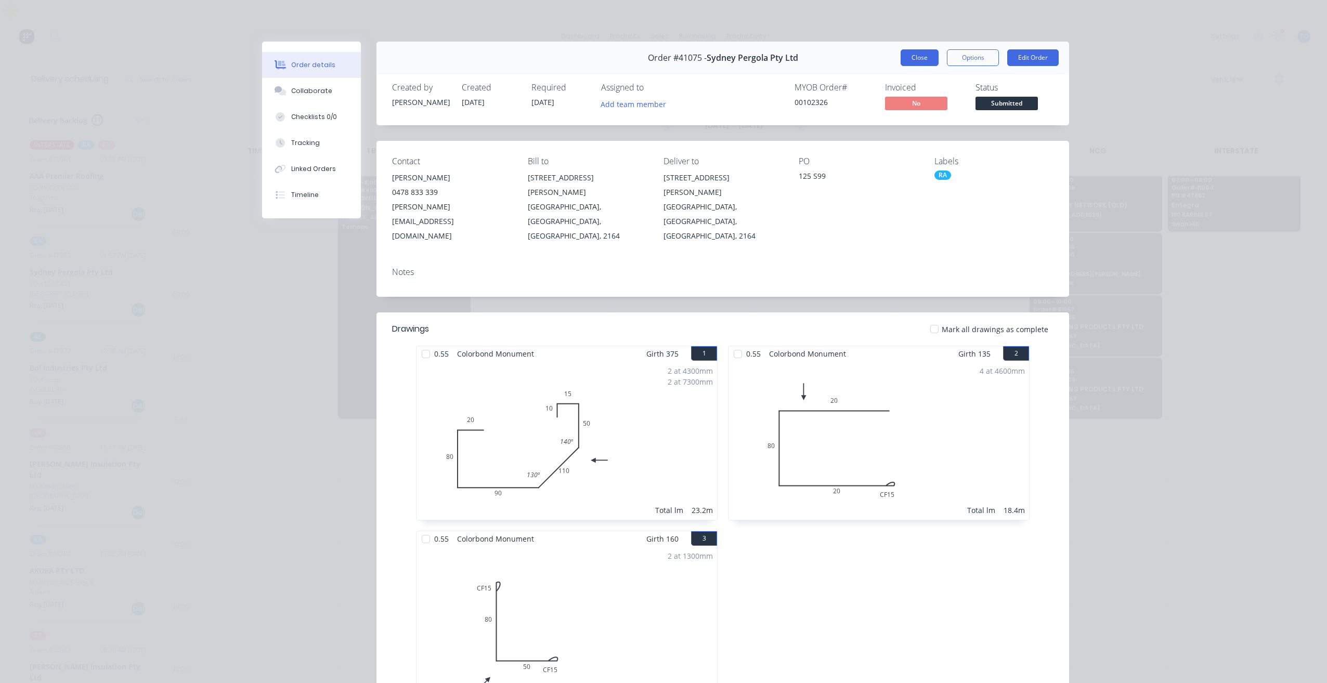
click at [920, 60] on button "Close" at bounding box center [920, 57] width 38 height 17
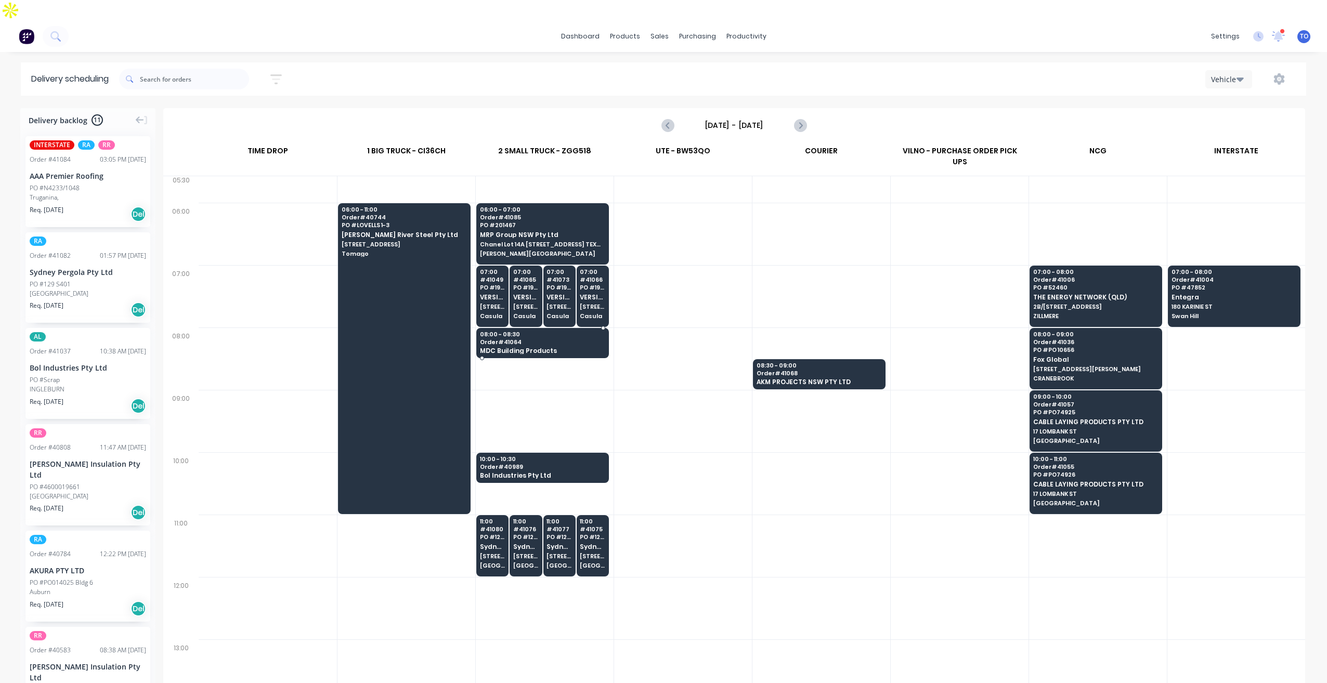
scroll to position [0, 0]
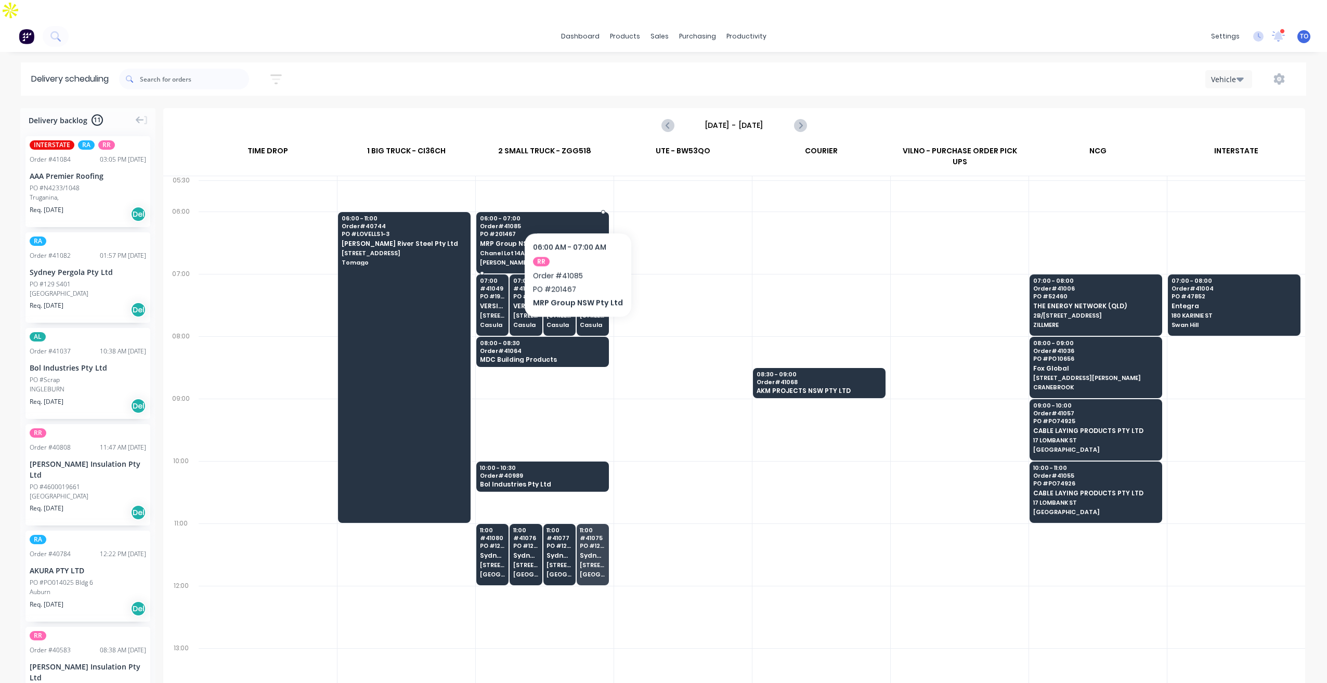
click at [576, 231] on span "PO # 201467" at bounding box center [542, 234] width 124 height 6
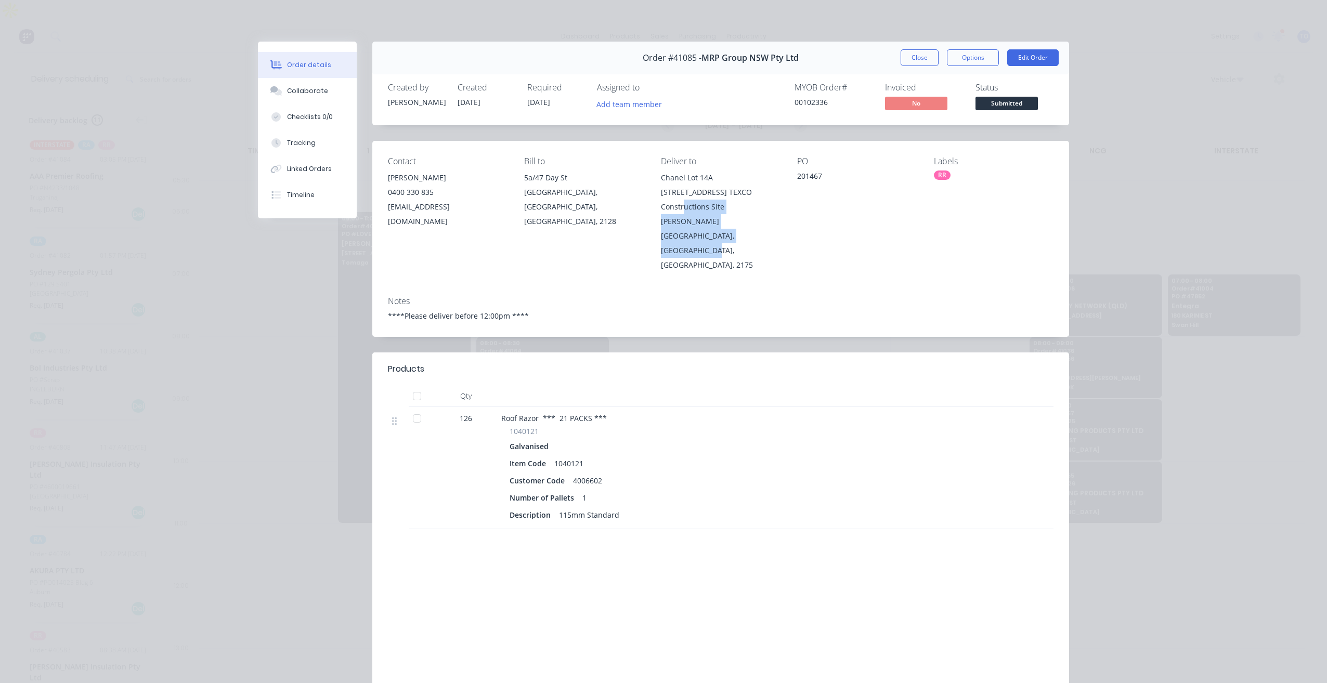
drag, startPoint x: 678, startPoint y: 235, endPoint x: 690, endPoint y: 192, distance: 44.3
click at [690, 192] on div "Chanel Lot 14A 813 - 913 Wallgrove Road, Lot 14A TEXCO Constructions Site Horsl…" at bounding box center [721, 222] width 120 height 102
copy div "14A TEXCO Constructions Site Horsley Park, New South Wales, Australia, 2175"
click at [919, 55] on button "Close" at bounding box center [920, 57] width 38 height 17
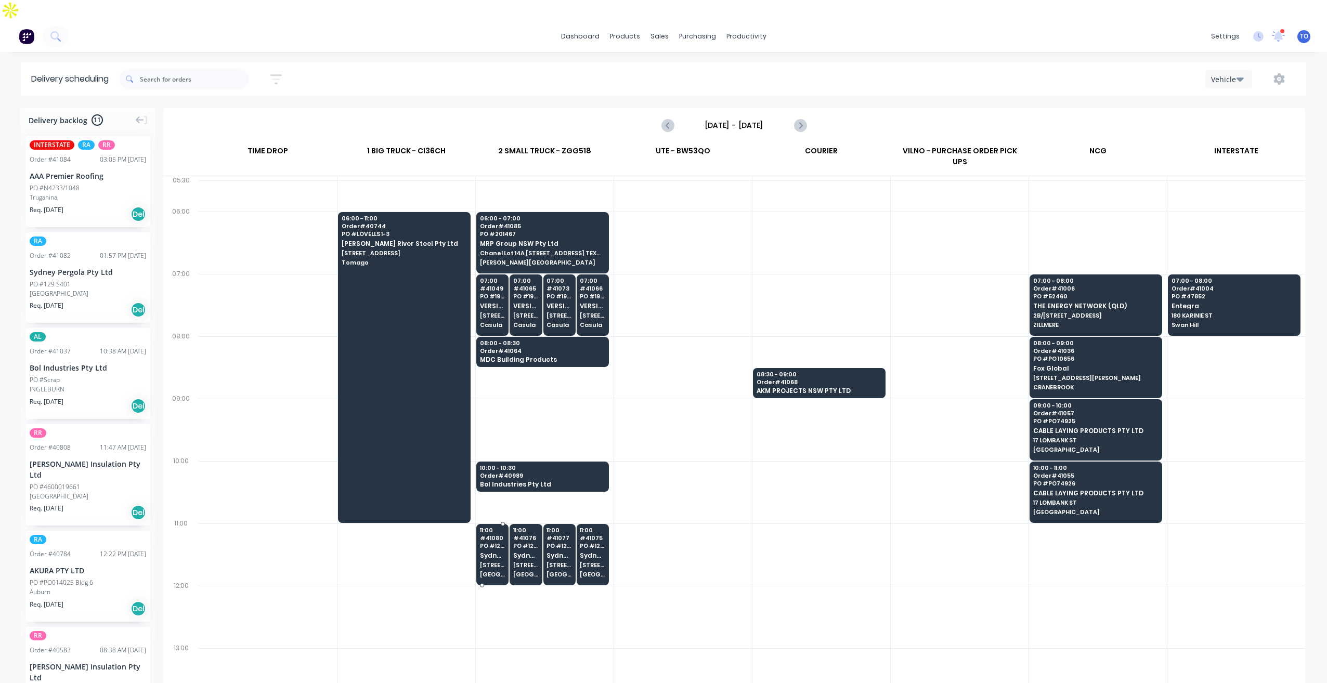
click at [485, 552] on span "Sydney Pergola Pty Ltd" at bounding box center [492, 555] width 25 height 7
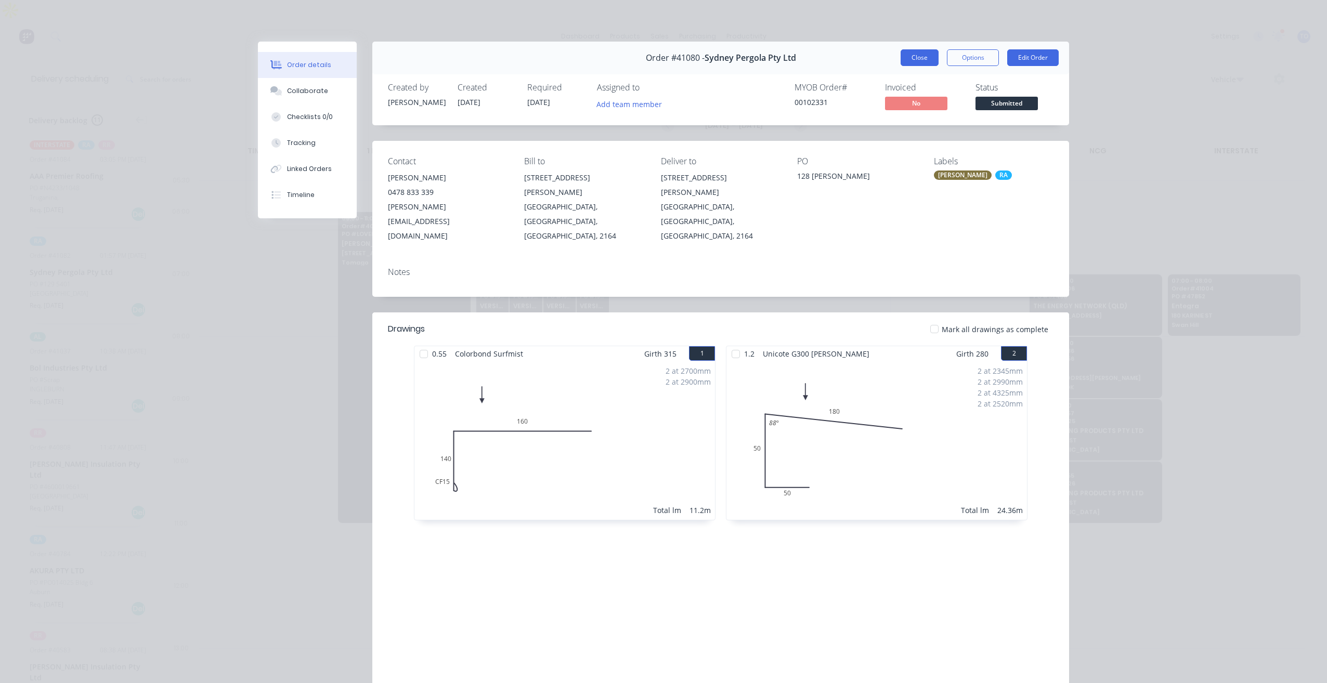
click at [917, 54] on button "Close" at bounding box center [920, 57] width 38 height 17
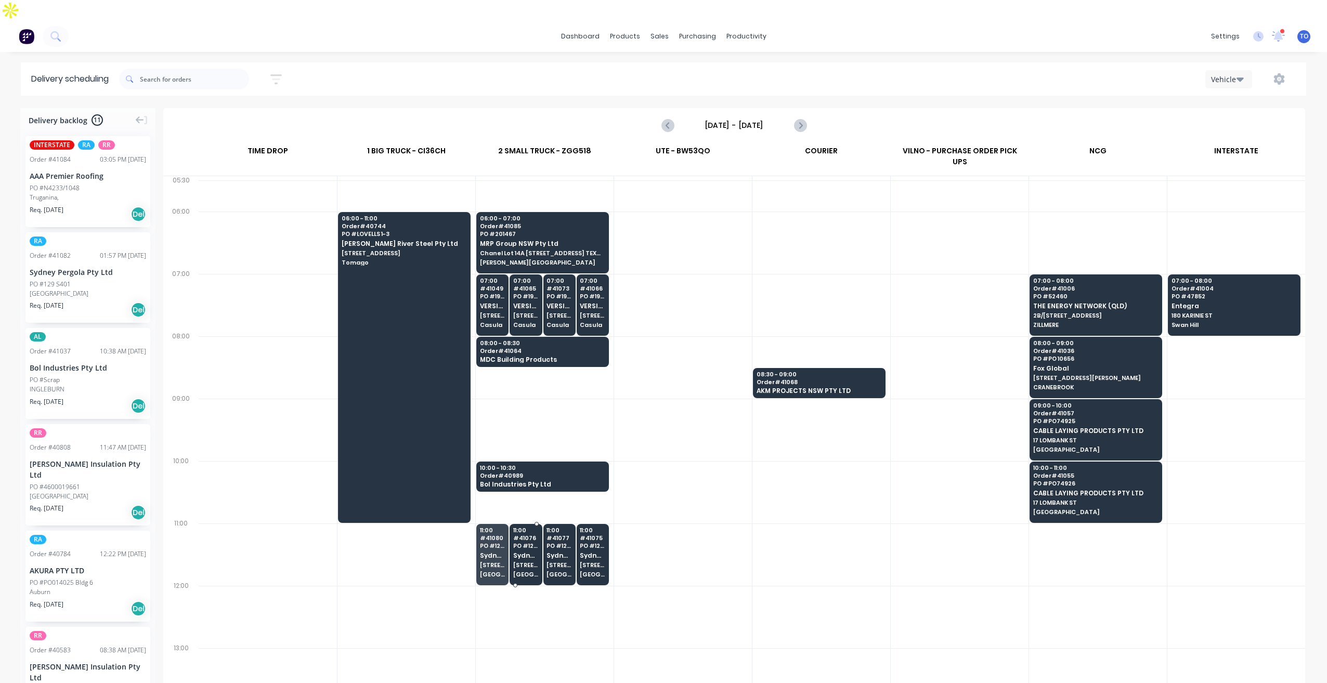
click at [527, 571] on span "WETHERILL PARK" at bounding box center [525, 574] width 25 height 6
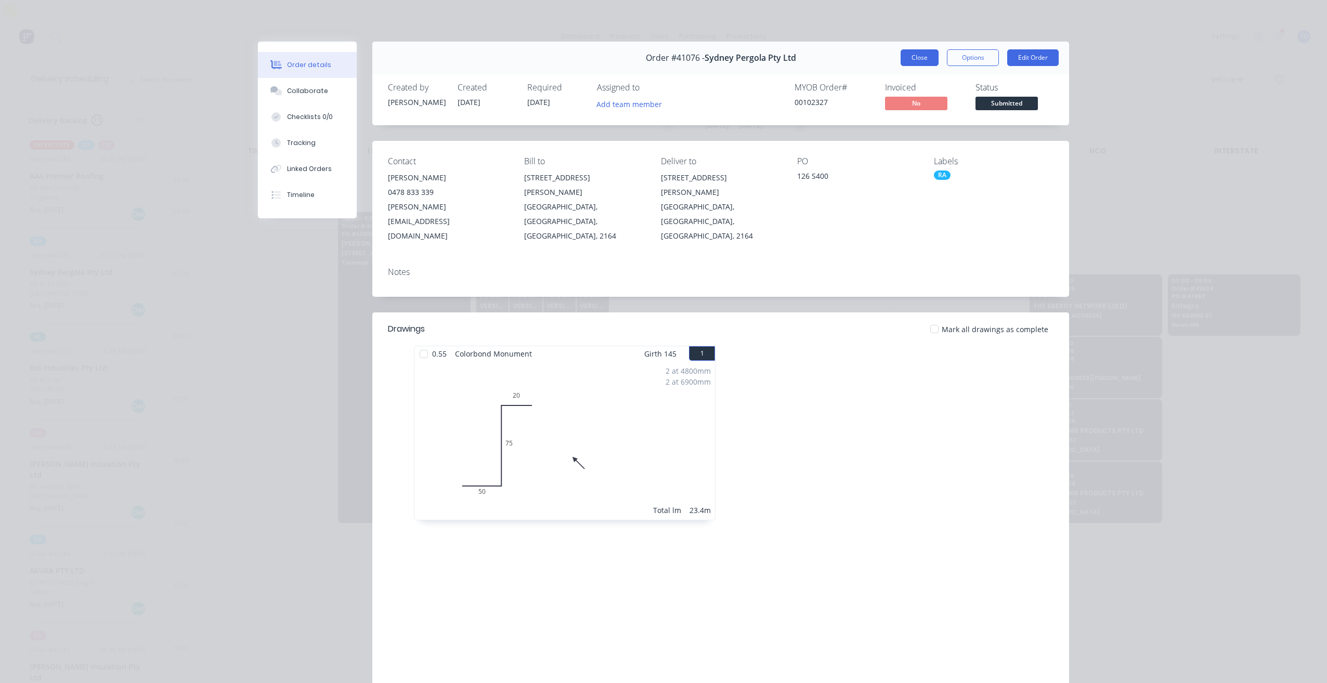
click at [920, 59] on button "Close" at bounding box center [920, 57] width 38 height 17
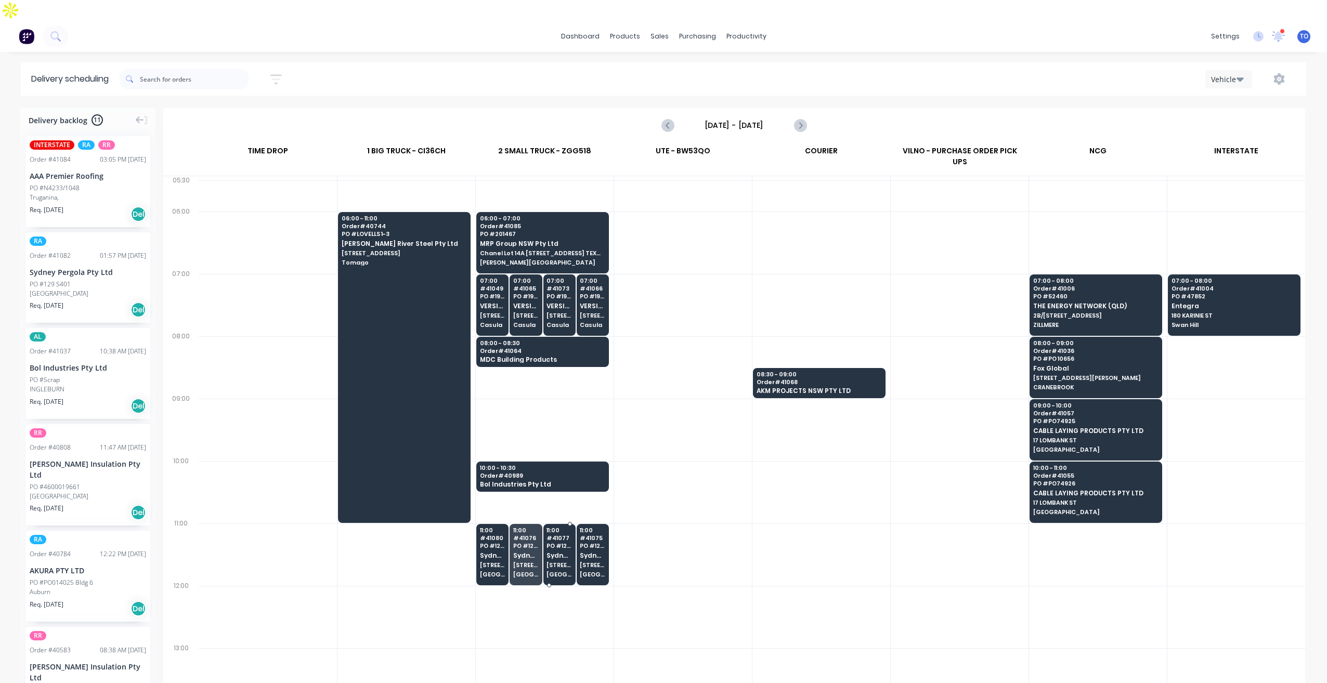
click at [553, 552] on span "Sydney Pergola Pty Ltd" at bounding box center [559, 555] width 25 height 7
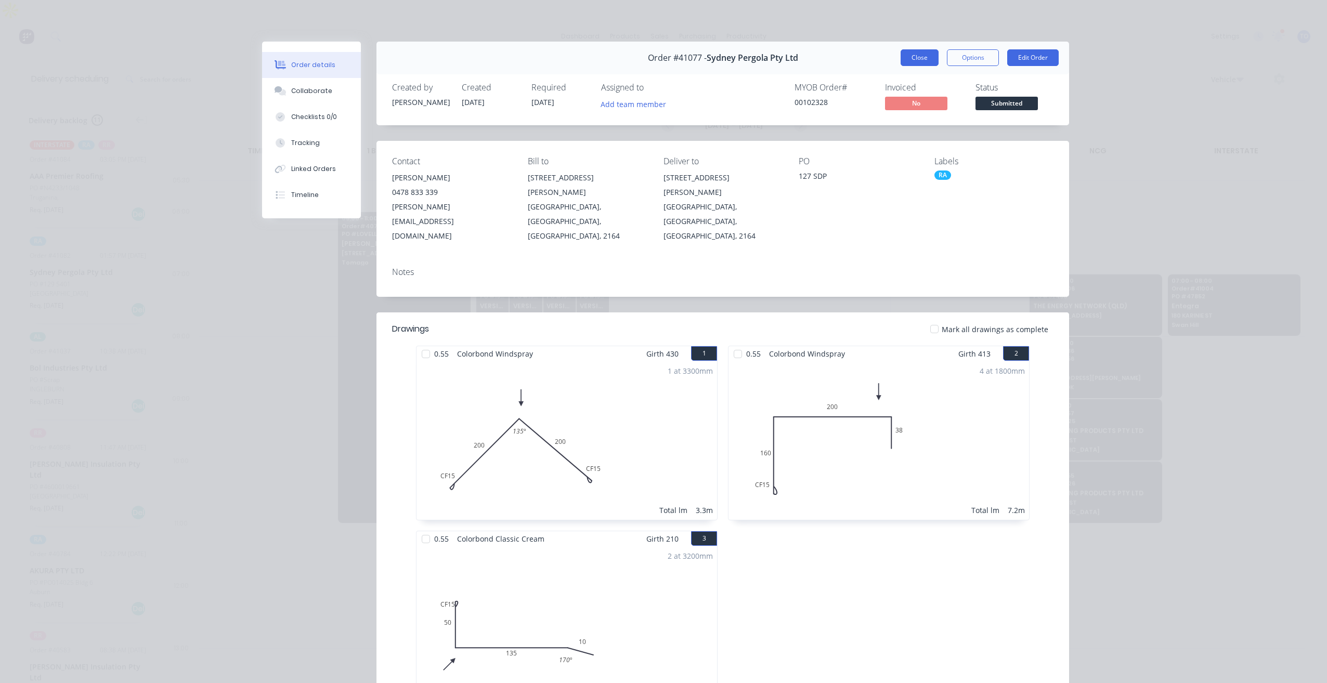
click at [924, 62] on button "Close" at bounding box center [920, 57] width 38 height 17
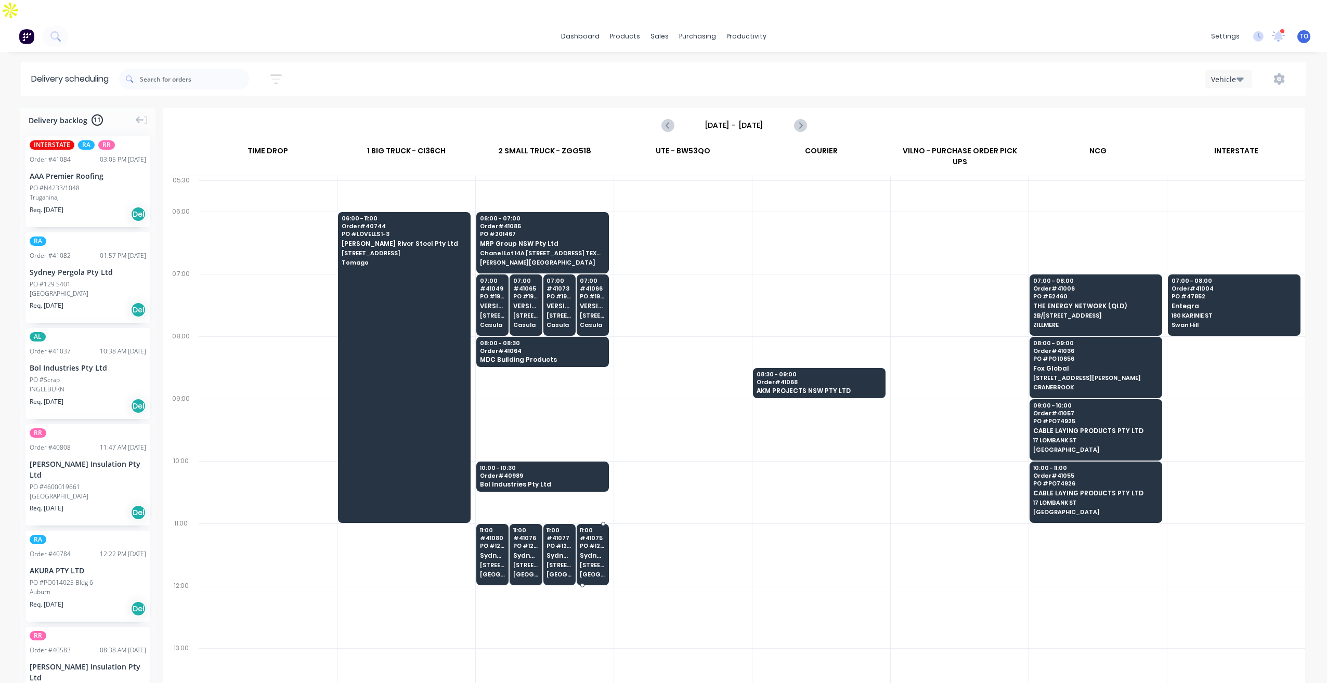
click at [596, 562] on span "5/132-136 Newton Rd" at bounding box center [592, 565] width 25 height 6
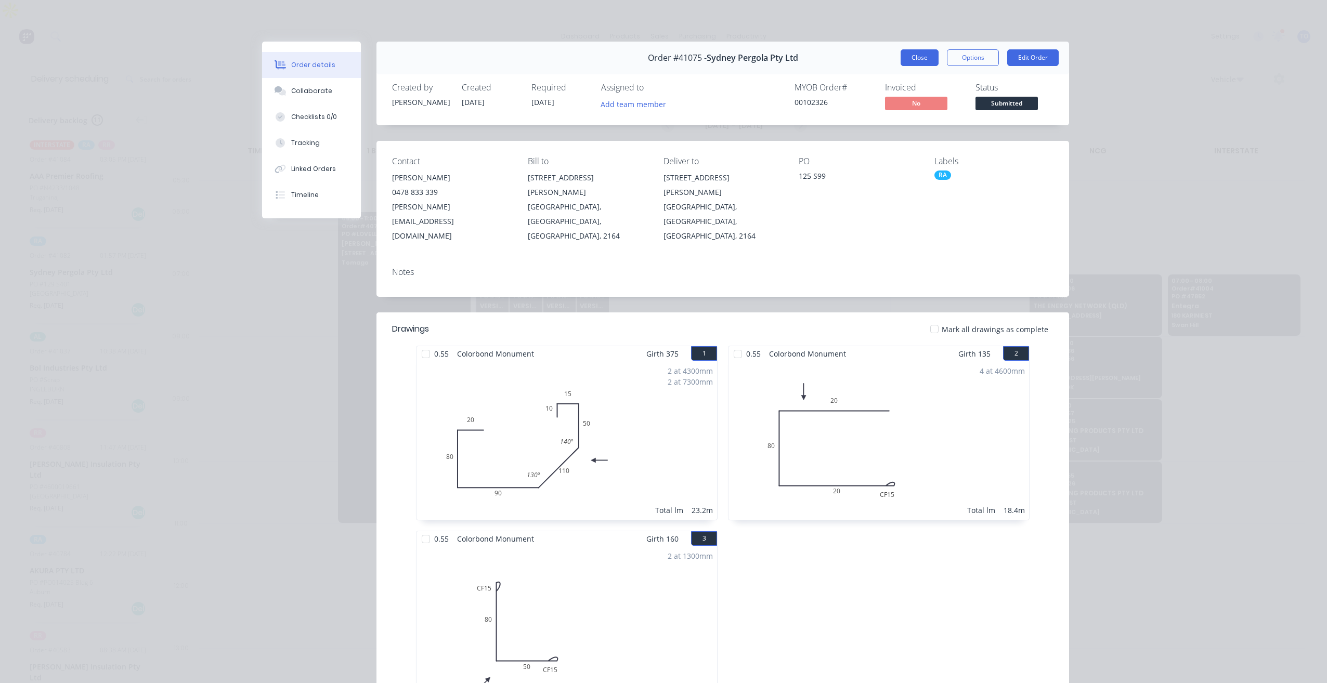
click at [926, 56] on button "Close" at bounding box center [920, 57] width 38 height 17
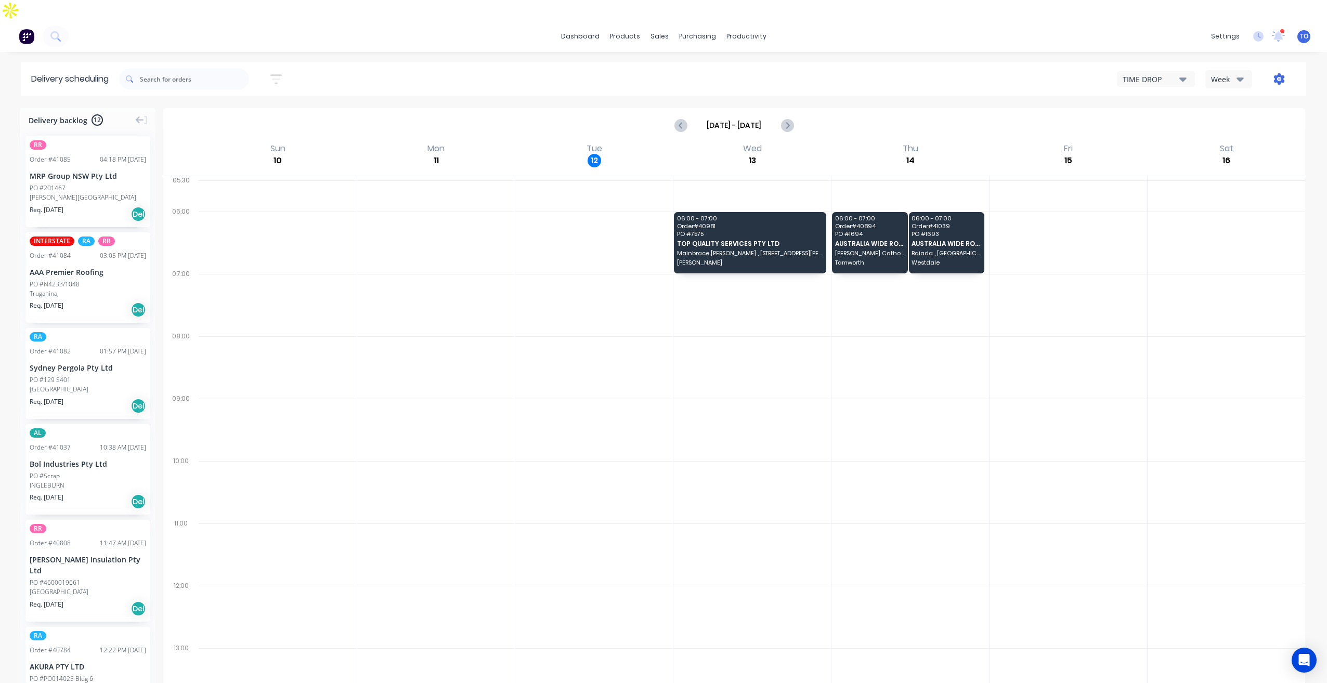
click at [1278, 73] on icon "button" at bounding box center [1279, 78] width 11 height 11
click at [727, 118] on input "Aug 10 - Aug 16" at bounding box center [734, 126] width 93 height 16
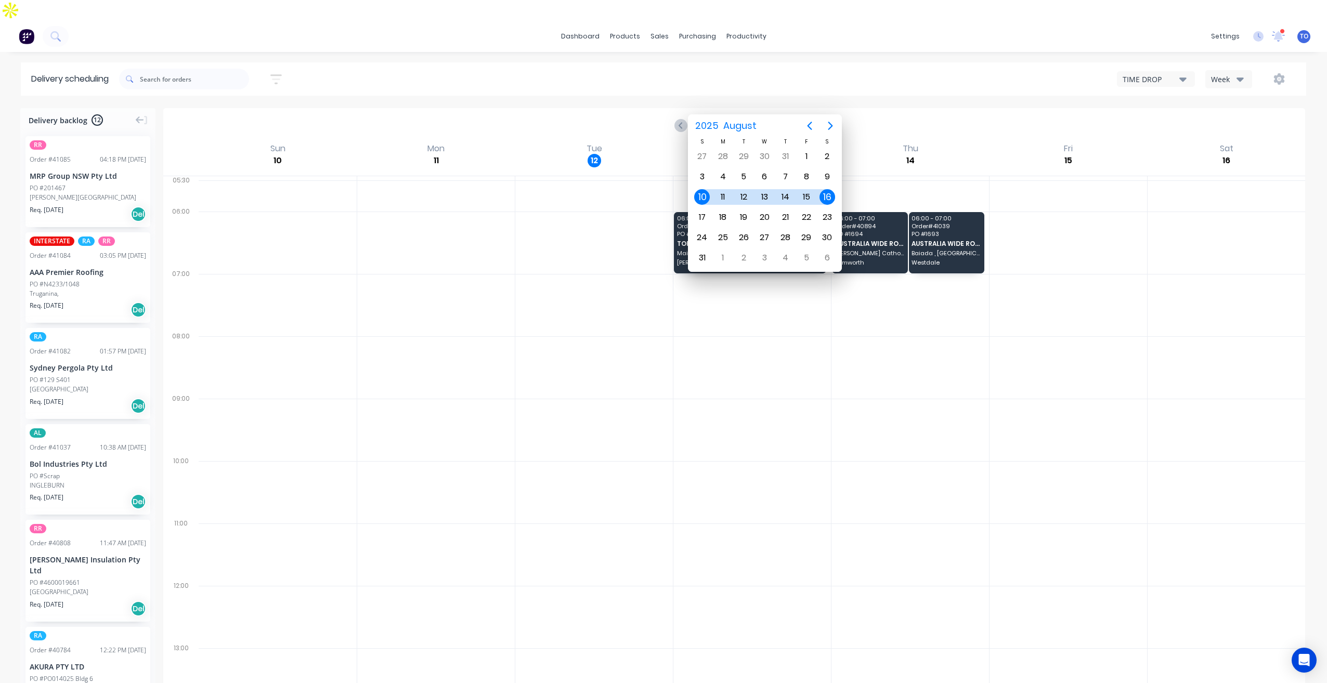
click at [1242, 70] on button "Week" at bounding box center [1228, 79] width 47 height 18
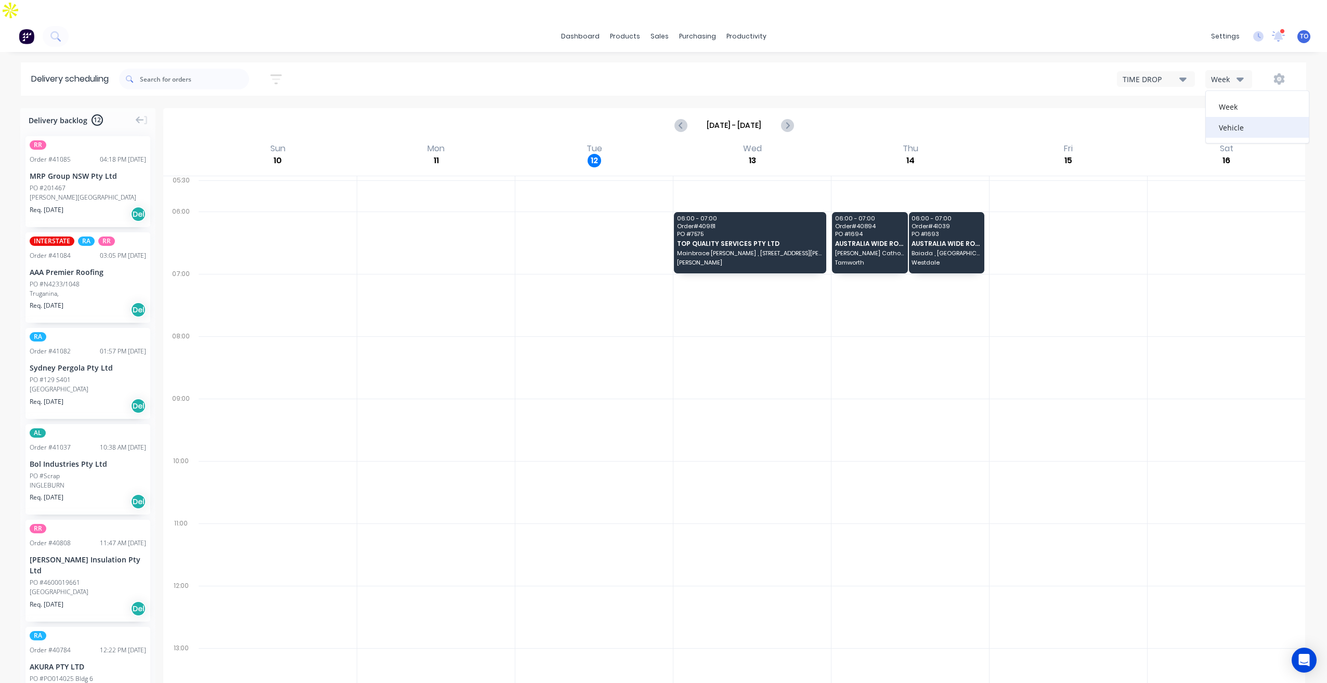
click at [1226, 116] on div "Week Vehicle" at bounding box center [1257, 116] width 104 height 53
click at [1230, 117] on div "Vehicle" at bounding box center [1257, 127] width 103 height 21
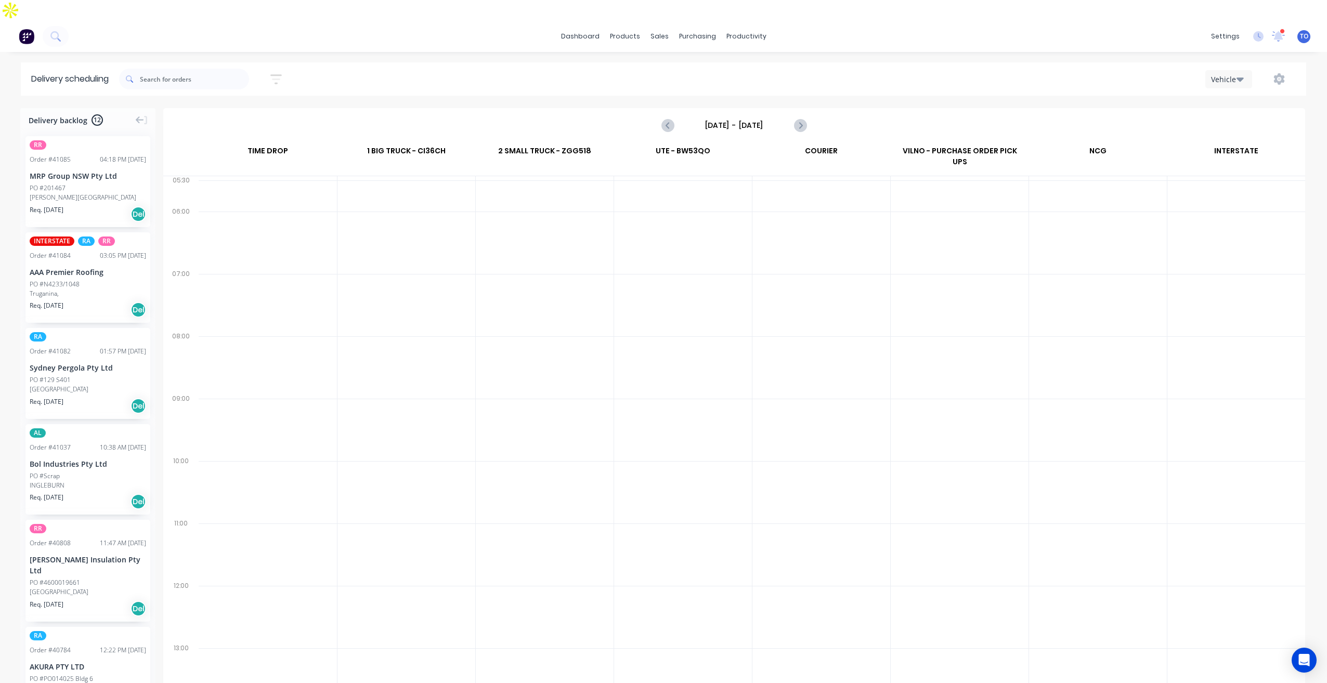
click at [731, 118] on input "Sunday - 10/08/25" at bounding box center [734, 126] width 103 height 16
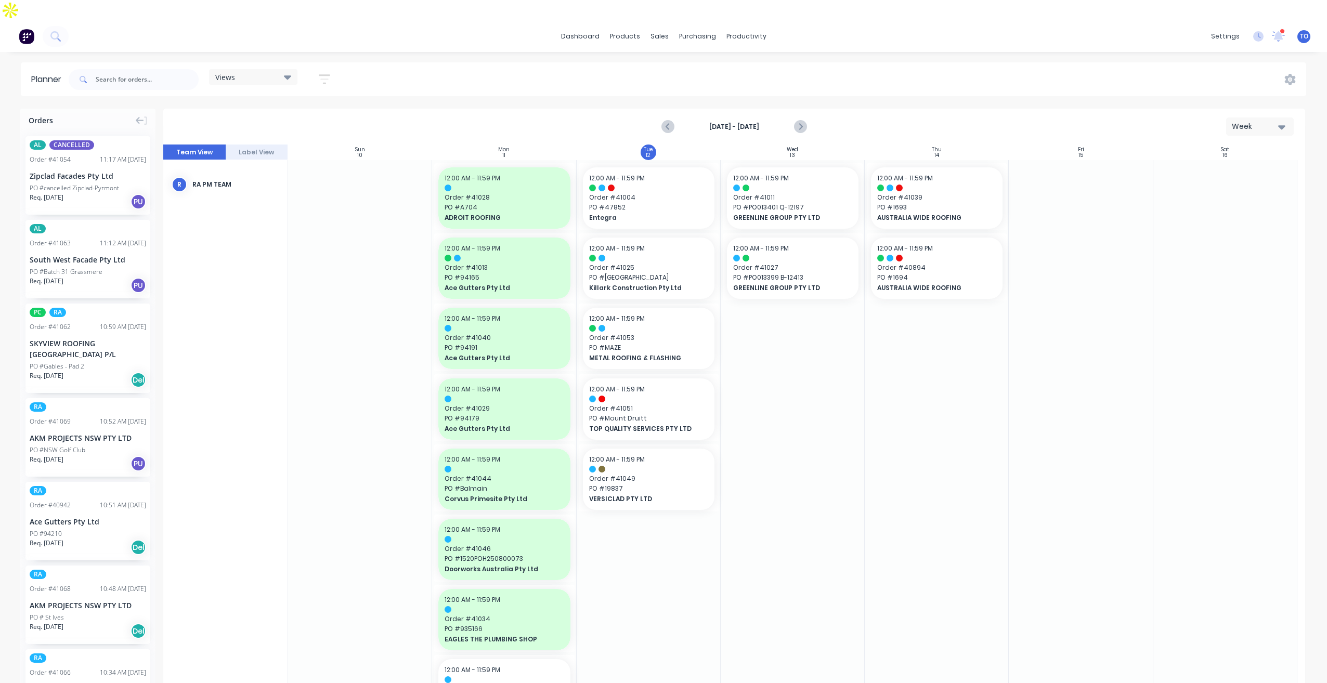
scroll to position [684, 0]
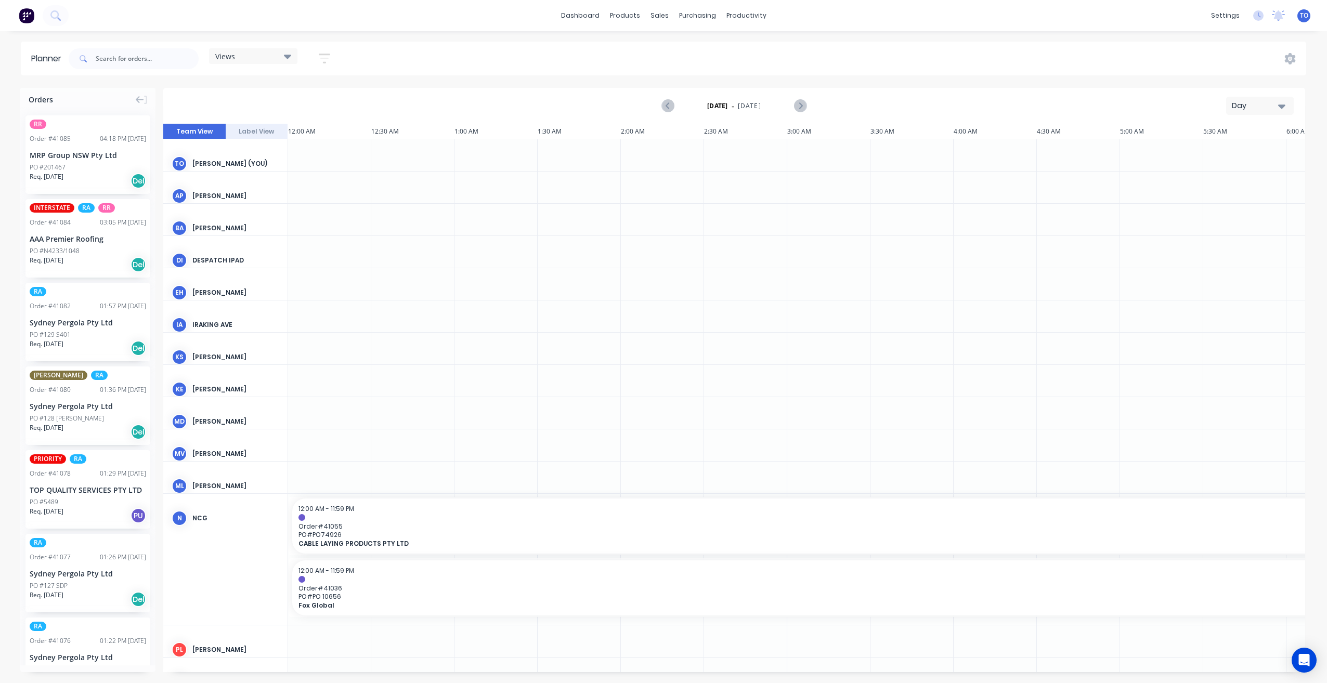
scroll to position [0, 1165]
click at [1246, 100] on button "Day" at bounding box center [1260, 106] width 68 height 18
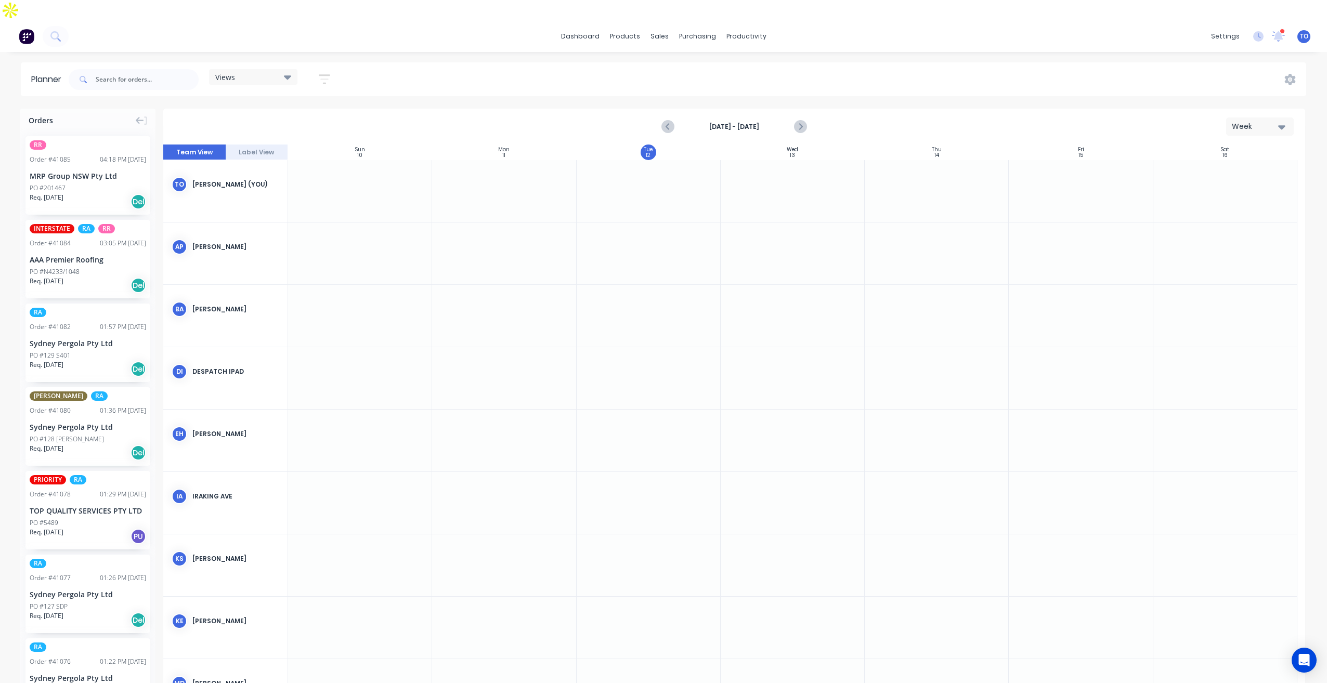
click at [326, 73] on icon "button" at bounding box center [324, 79] width 11 height 13
click at [305, 113] on div "Show/Hide users" at bounding box center [269, 118] width 72 height 11
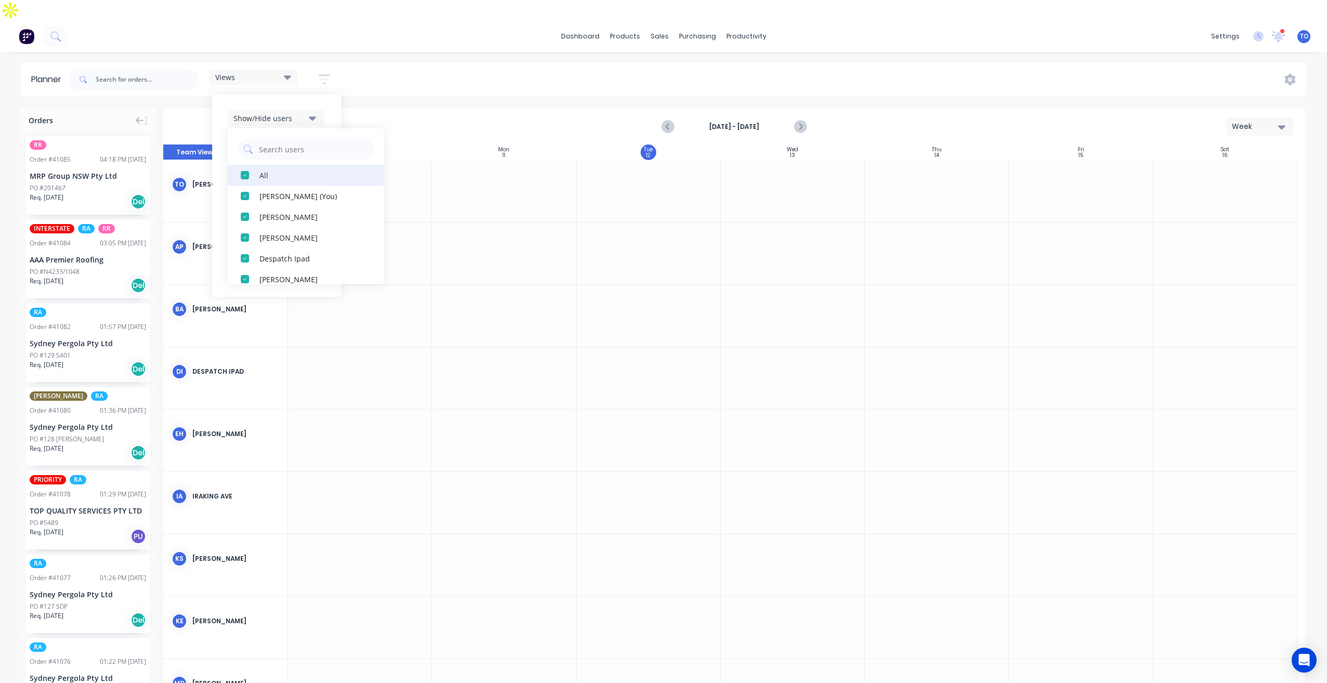
click at [264, 170] on div "All" at bounding box center [311, 175] width 104 height 11
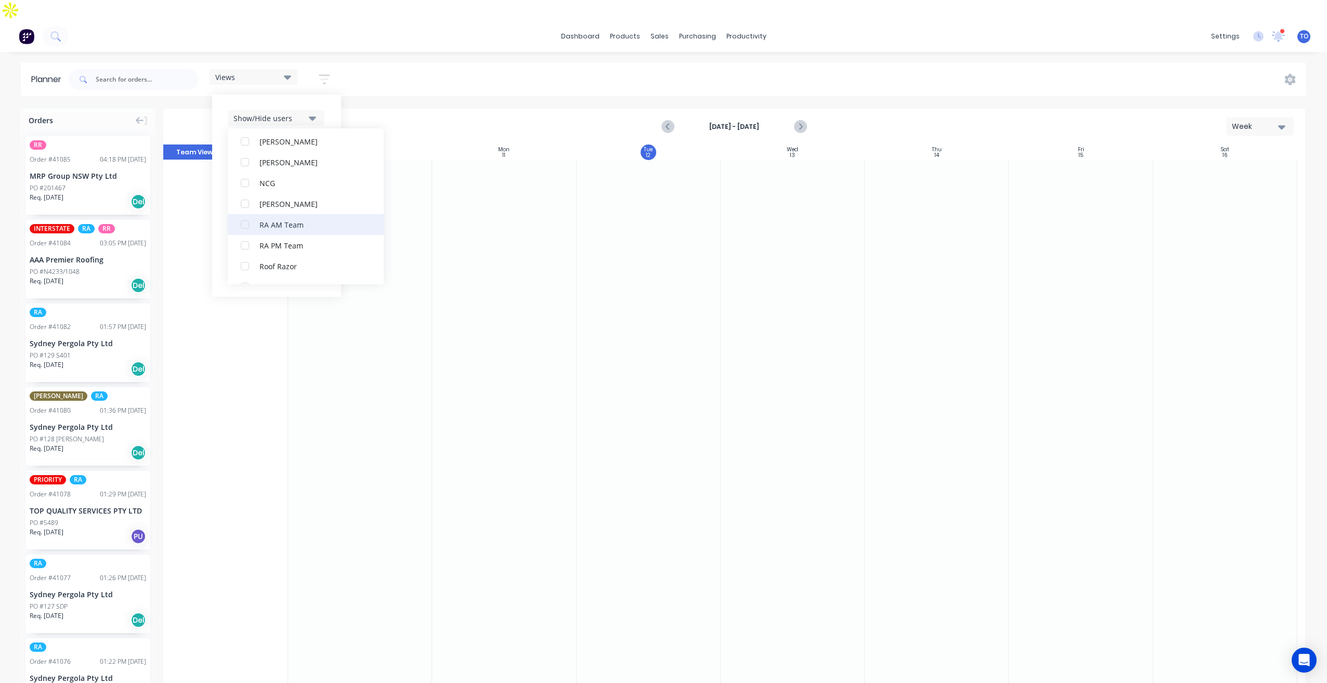
scroll to position [260, 0]
click at [276, 222] on div "RA PM Team" at bounding box center [311, 227] width 104 height 11
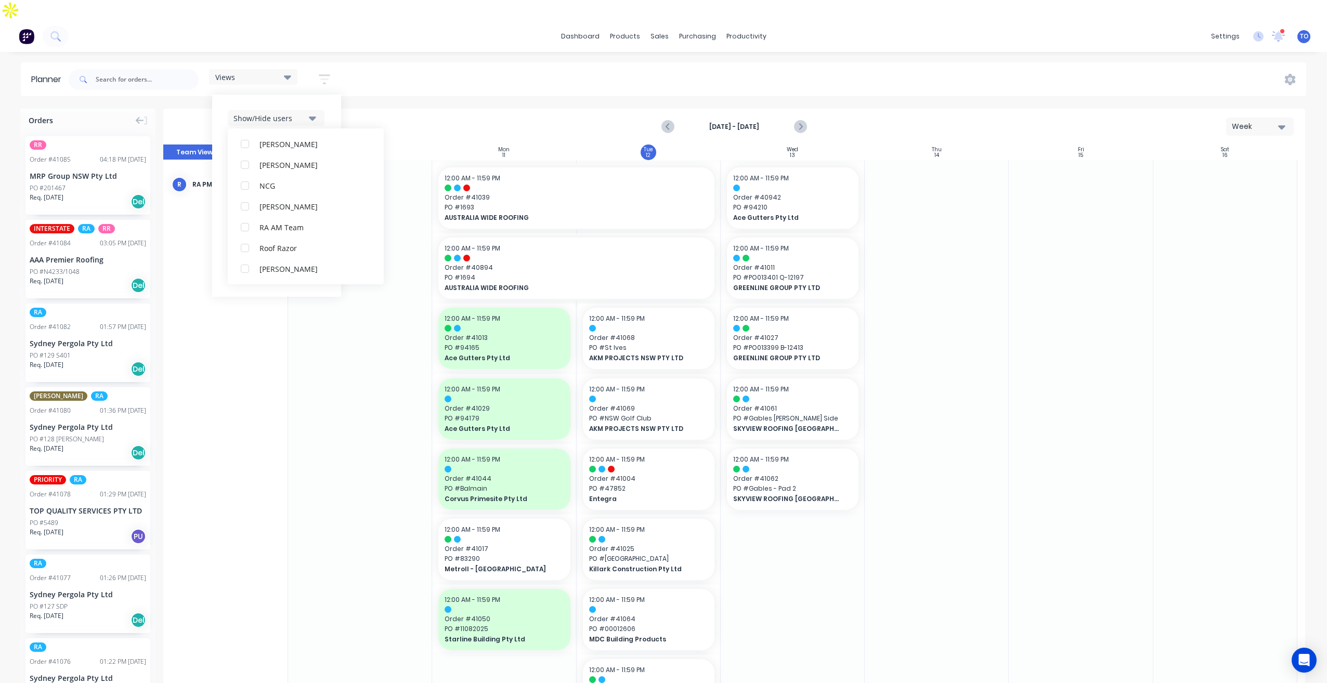
scroll to position [0, 0]
drag, startPoint x: 350, startPoint y: 79, endPoint x: 332, endPoint y: 90, distance: 22.2
click at [350, 80] on div "Planner Views Save new view None (Default) edit Iraking edit [PERSON_NAME] edit…" at bounding box center [663, 382] width 1327 height 641
drag, startPoint x: 327, startPoint y: 57, endPoint x: 320, endPoint y: 70, distance: 14.7
click at [327, 73] on icon "button" at bounding box center [324, 79] width 11 height 13
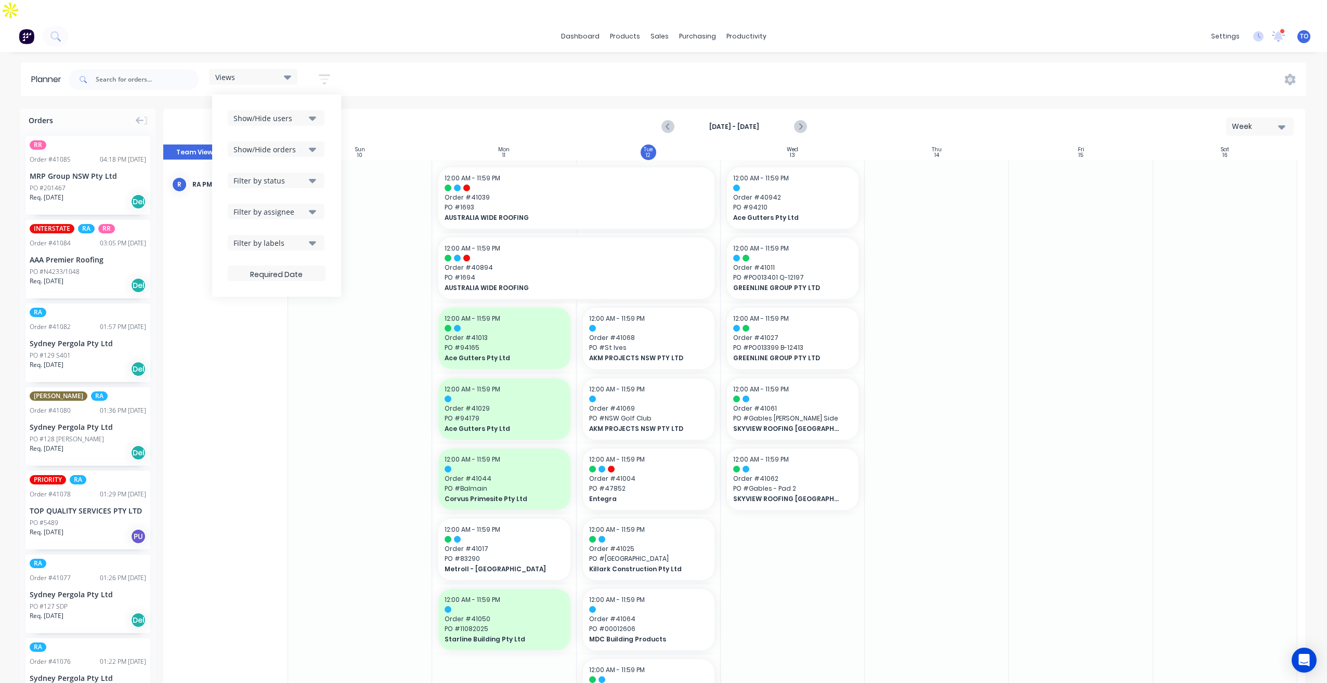
click at [314, 175] on icon "button" at bounding box center [312, 180] width 7 height 11
click at [280, 232] on div "All" at bounding box center [311, 237] width 104 height 11
click at [298, 144] on div "Show/Hide orders" at bounding box center [269, 149] width 72 height 11
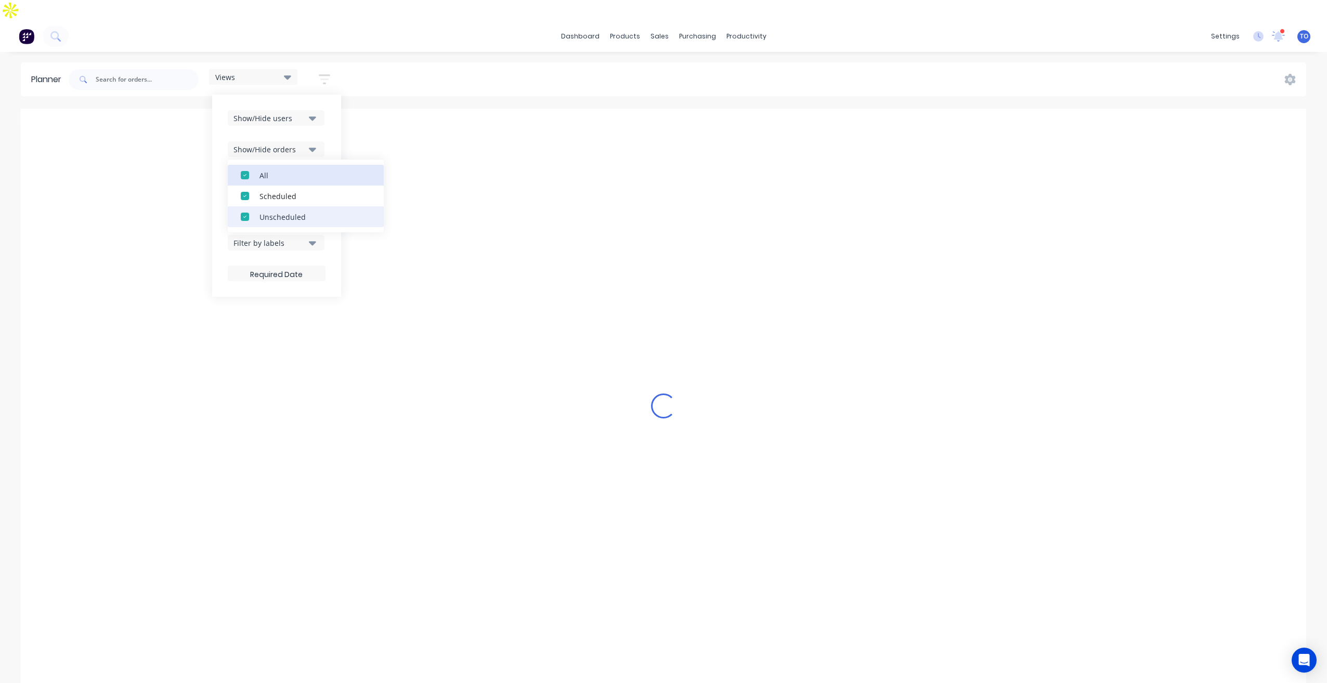
click at [262, 170] on div "All" at bounding box center [311, 175] width 104 height 11
click at [271, 211] on div "Unscheduled" at bounding box center [311, 216] width 104 height 11
drag, startPoint x: 334, startPoint y: 107, endPoint x: 314, endPoint y: 153, distance: 50.5
click at [334, 107] on div "Show/Hide users Show/Hide orders All Scheduled Unscheduled Filter by status Fil…" at bounding box center [276, 196] width 129 height 202
click at [302, 206] on div "Filter by assignee" at bounding box center [269, 211] width 72 height 11
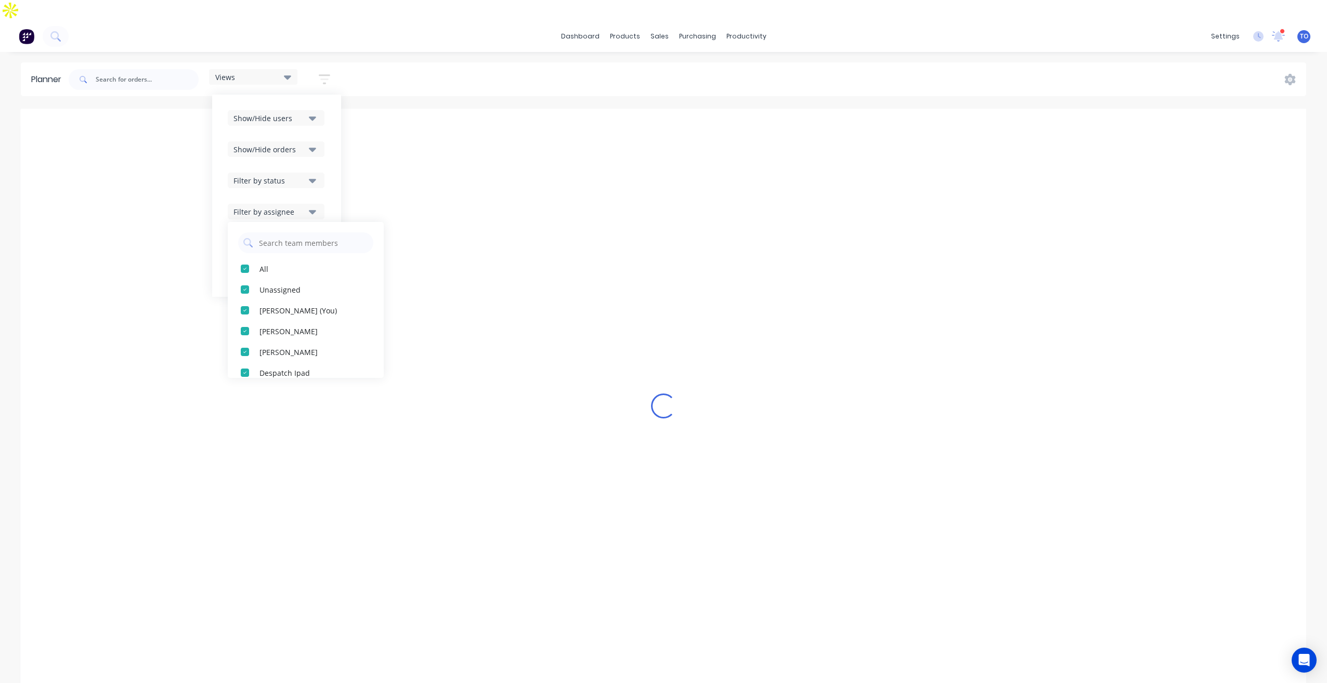
click at [331, 134] on div "Show/Hide users Show/Hide orders Filter by status Filter by assignee All Unassi…" at bounding box center [276, 196] width 129 height 202
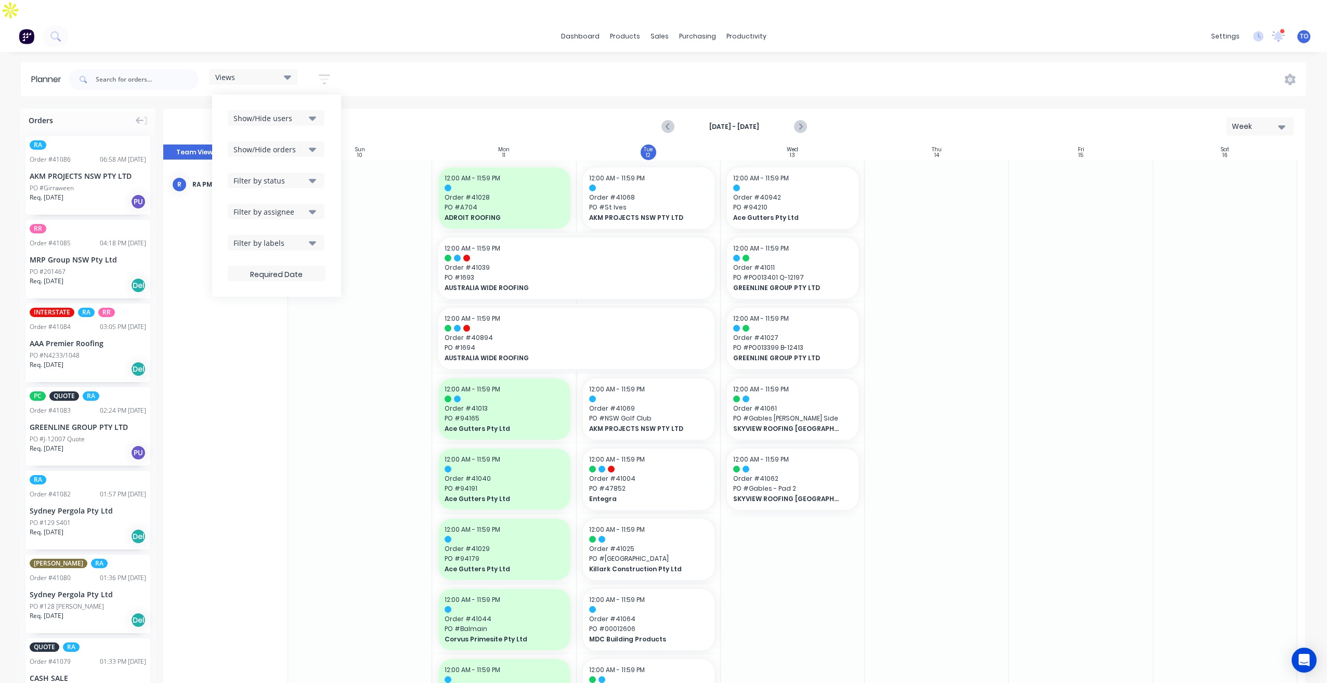
click at [934, 76] on div "Planner Views Save new view None (Default) edit Iraking edit [PERSON_NAME] edit…" at bounding box center [663, 382] width 1327 height 641
